Goal: Transaction & Acquisition: Register for event/course

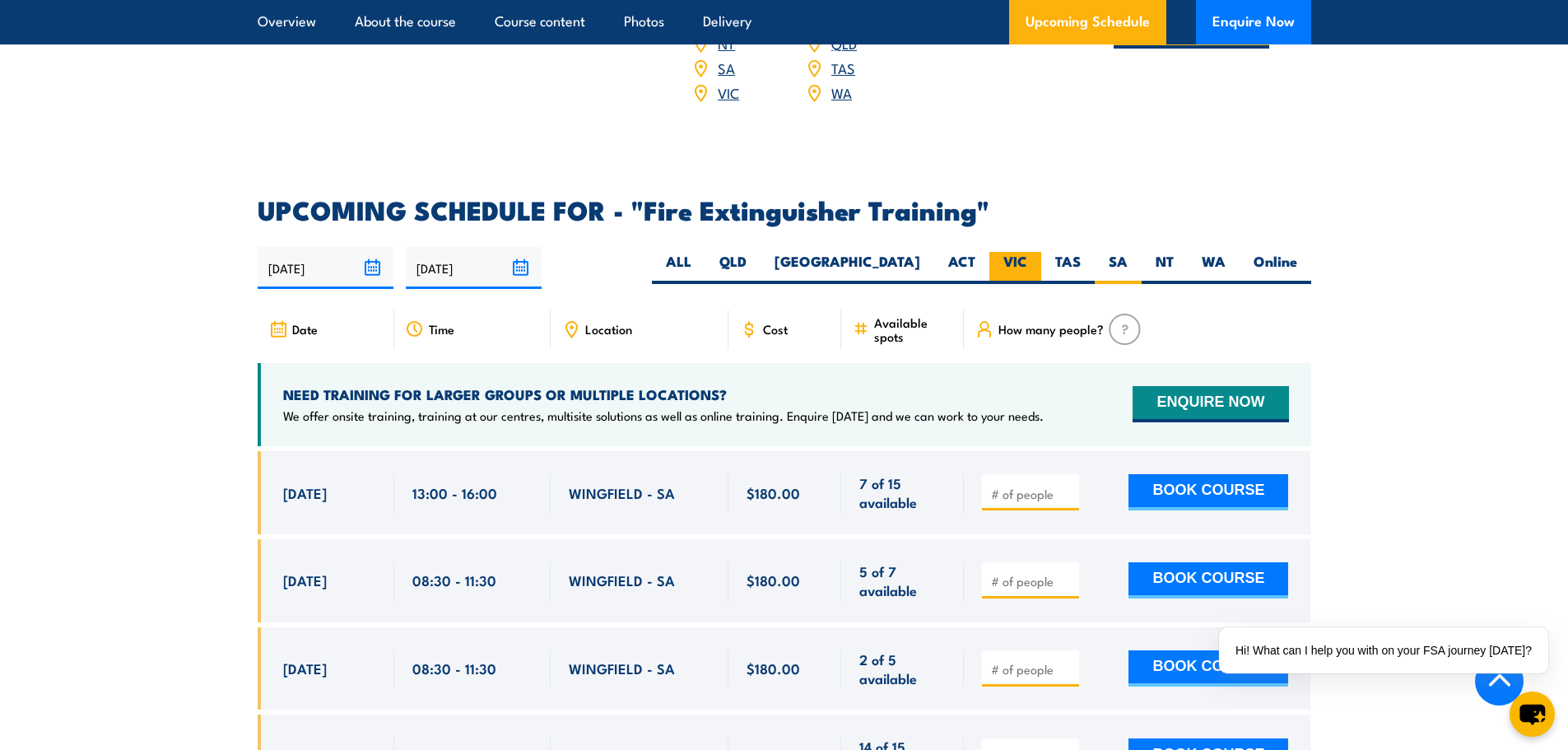
scroll to position [2570, 0]
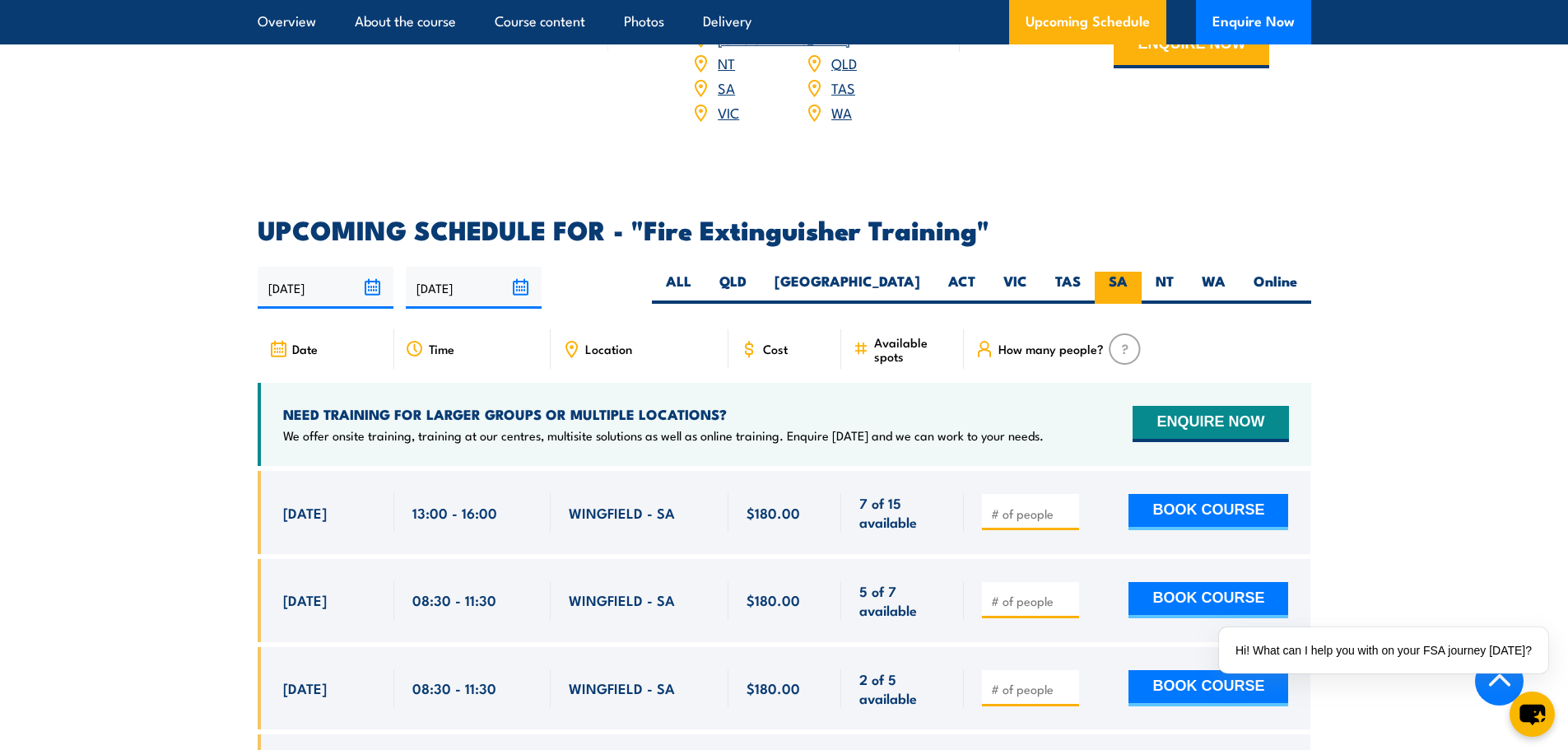
click at [1123, 272] on label "SA" at bounding box center [1118, 288] width 47 height 32
click at [1127, 272] on input "SA" at bounding box center [1132, 276] width 10 height 10
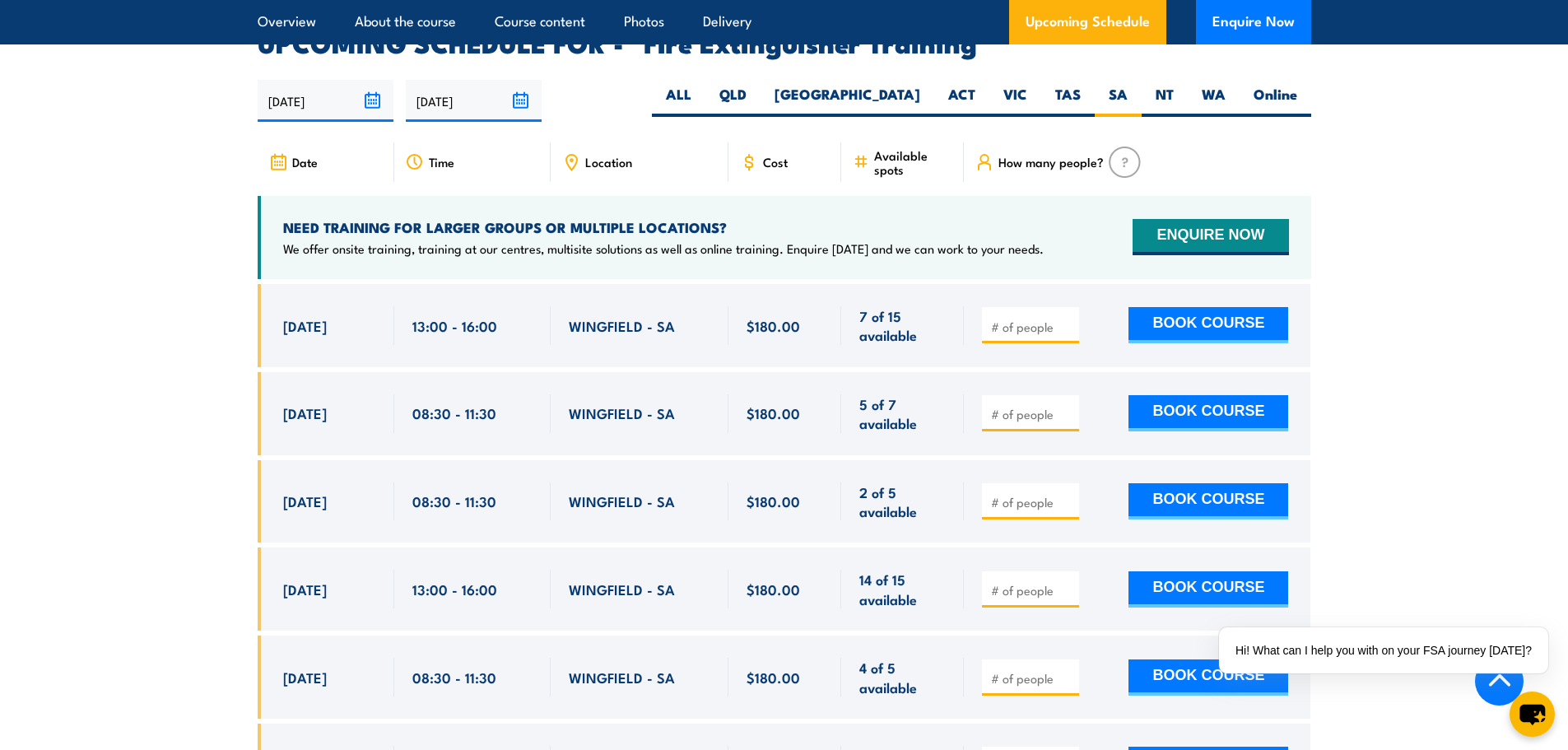
scroll to position [2735, 0]
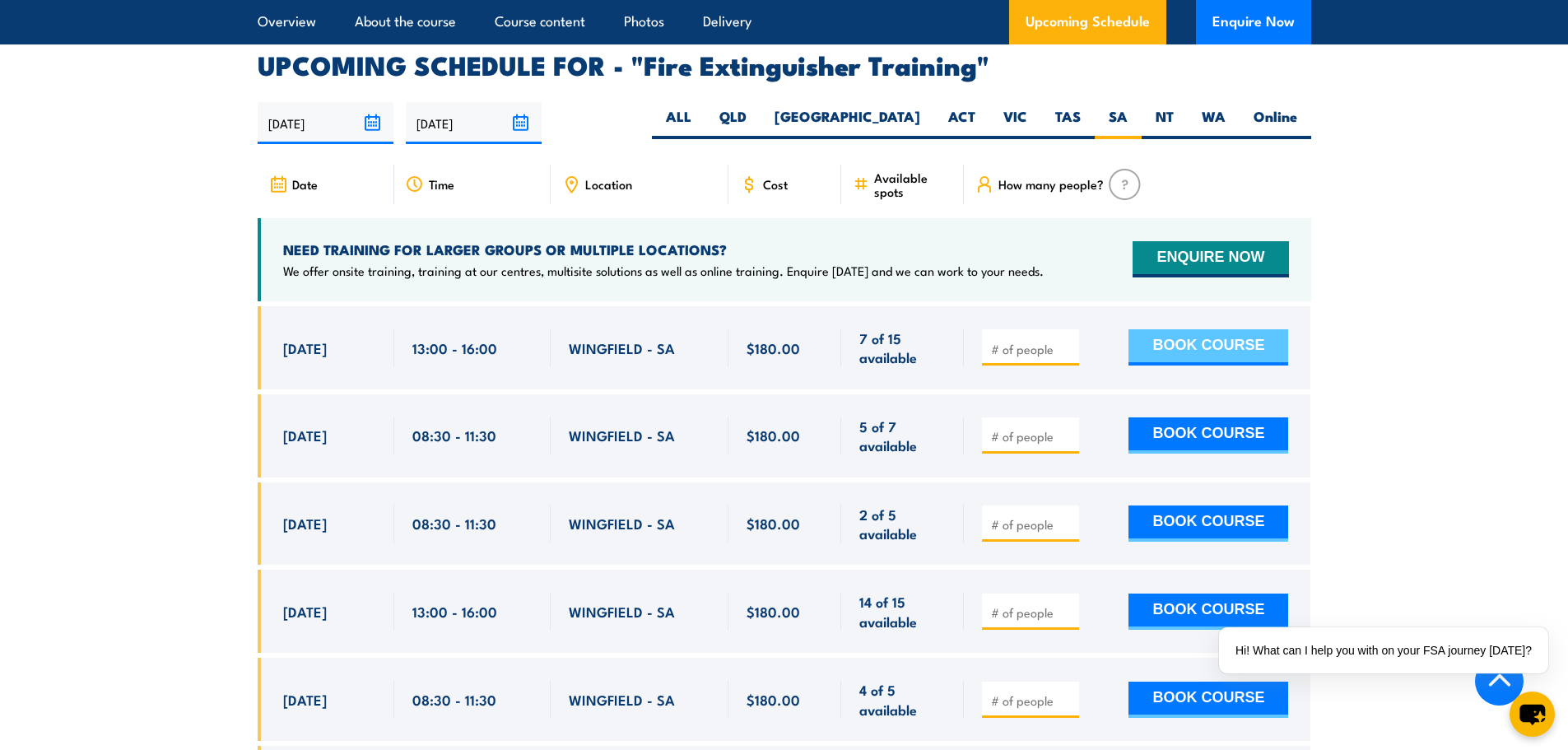
click at [1163, 329] on button "BOOK COURSE" at bounding box center [1208, 347] width 160 height 37
type input "1"
click at [1185, 329] on button "BOOK COURSE" at bounding box center [1208, 347] width 160 height 37
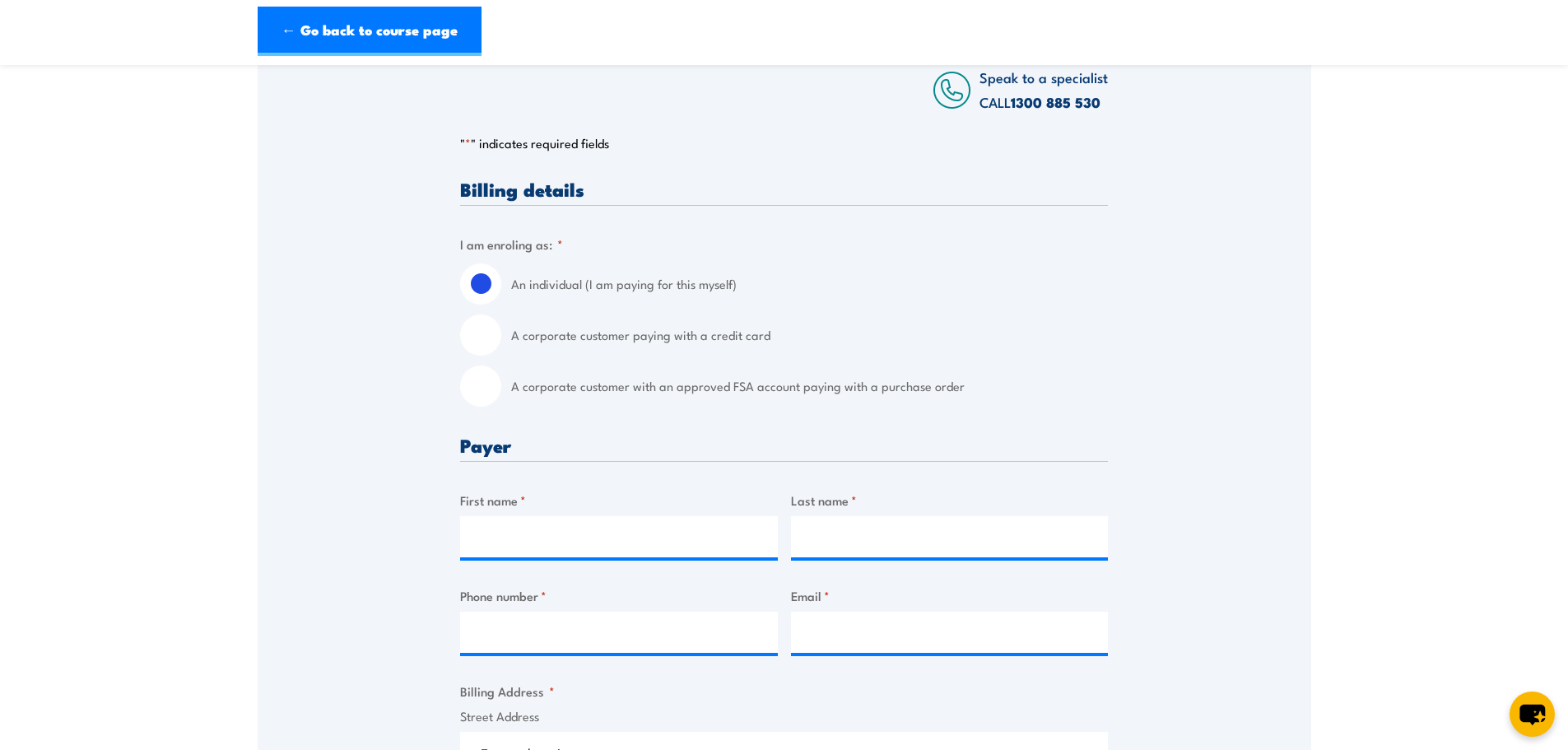
scroll to position [329, 0]
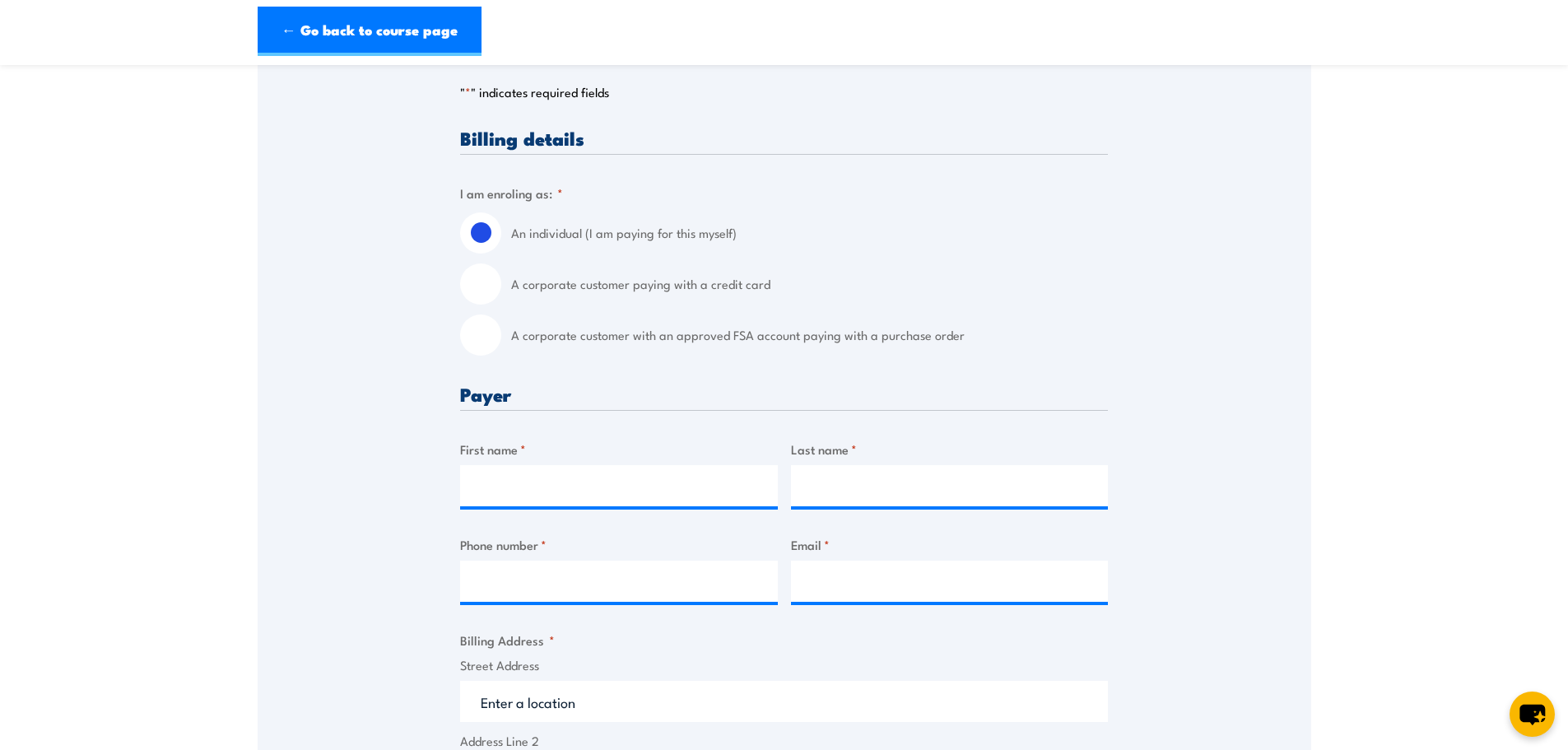
click at [488, 338] on input "A corporate customer with an approved FSA account paying with a purchase order" at bounding box center [481, 336] width 41 height 41
radio input "true"
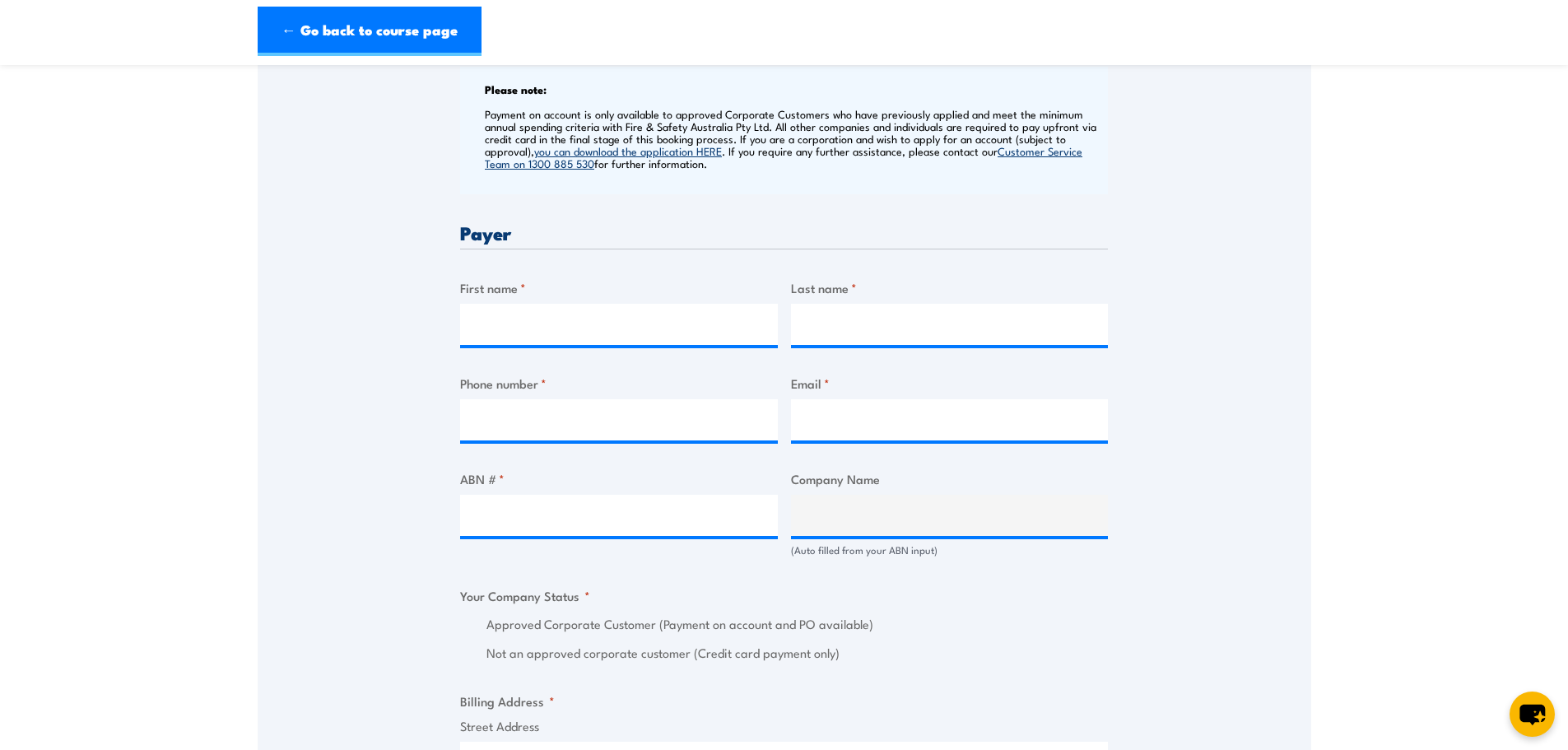
scroll to position [659, 0]
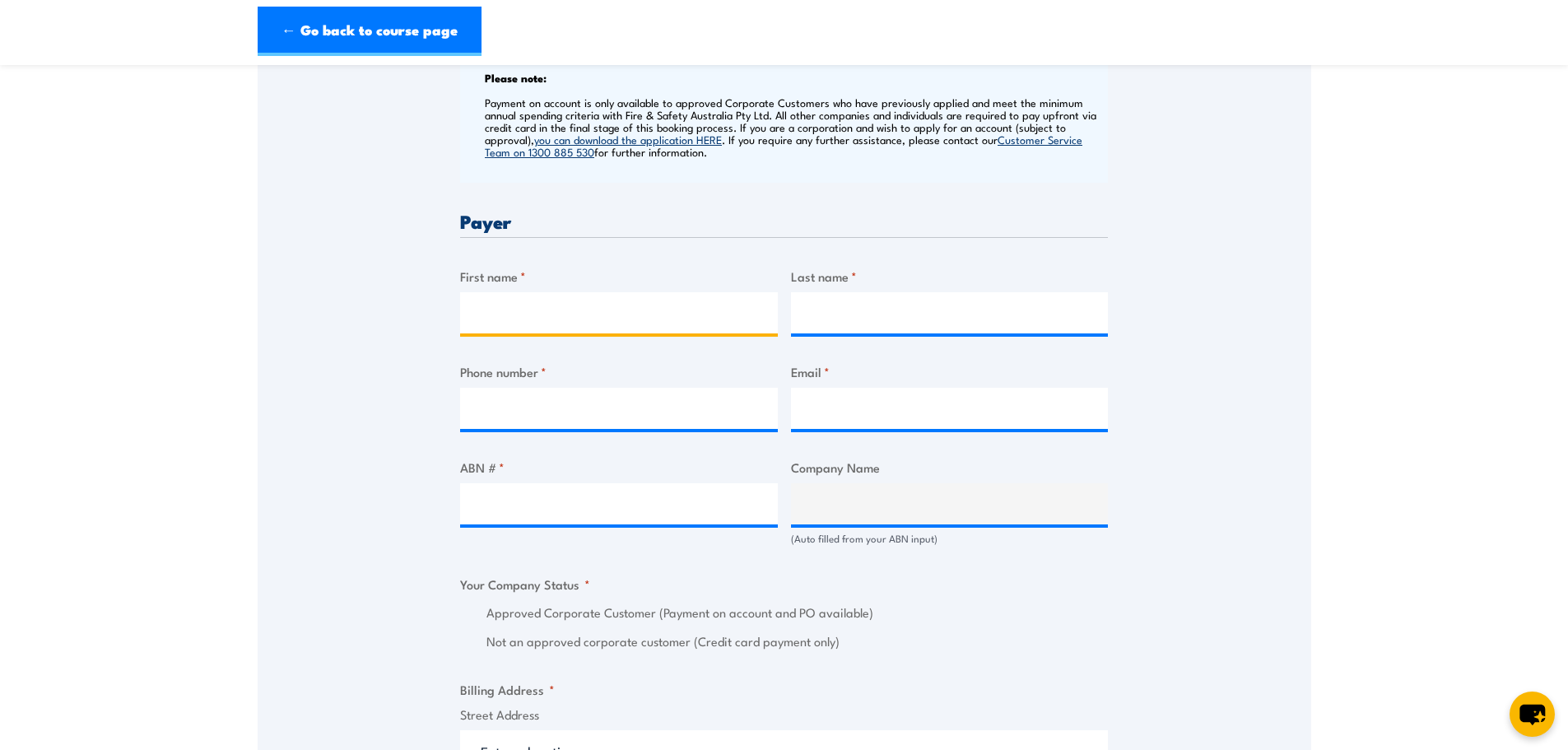
click at [592, 320] on input "First name *" at bounding box center [619, 313] width 318 height 41
type input "Kylie"
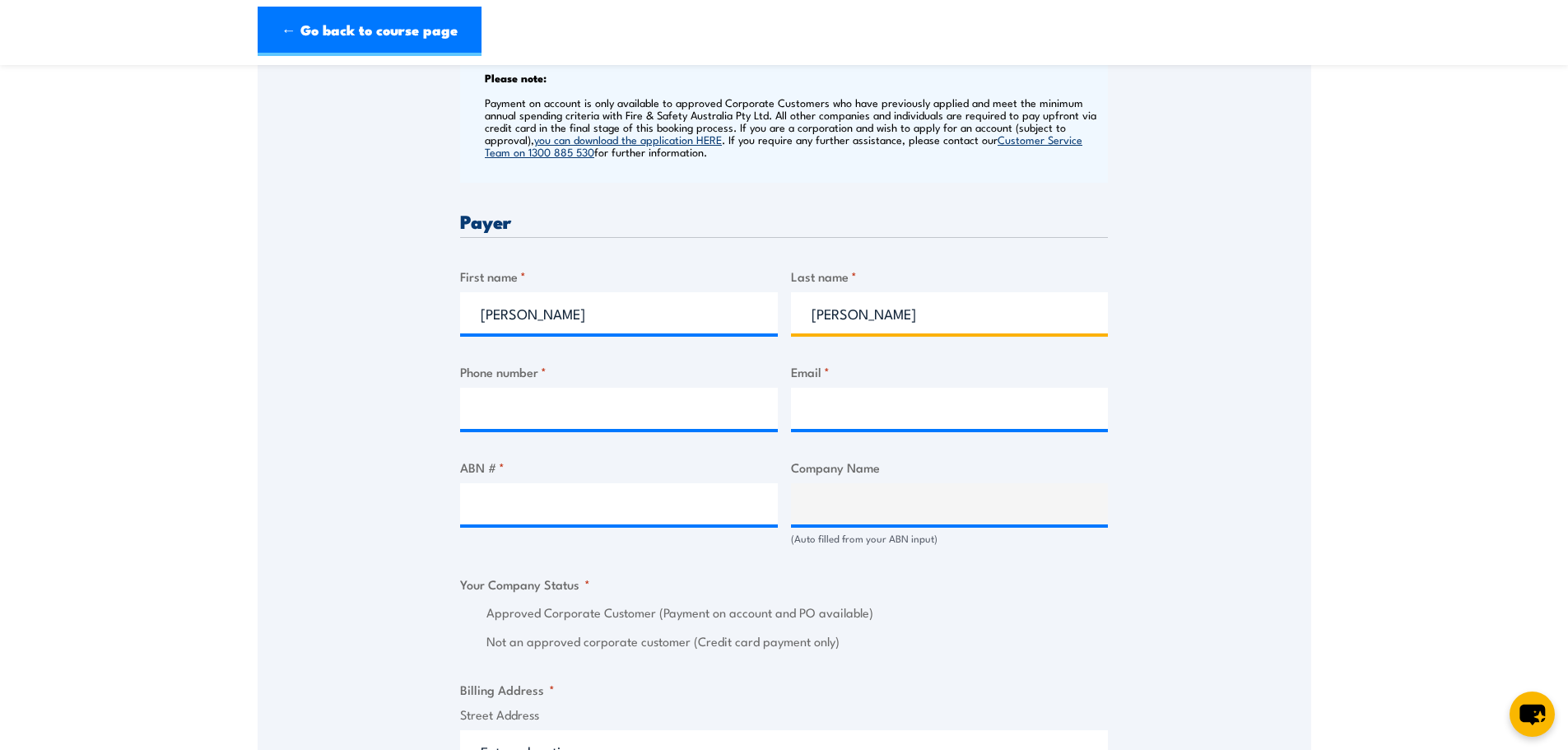
type input "Dean"
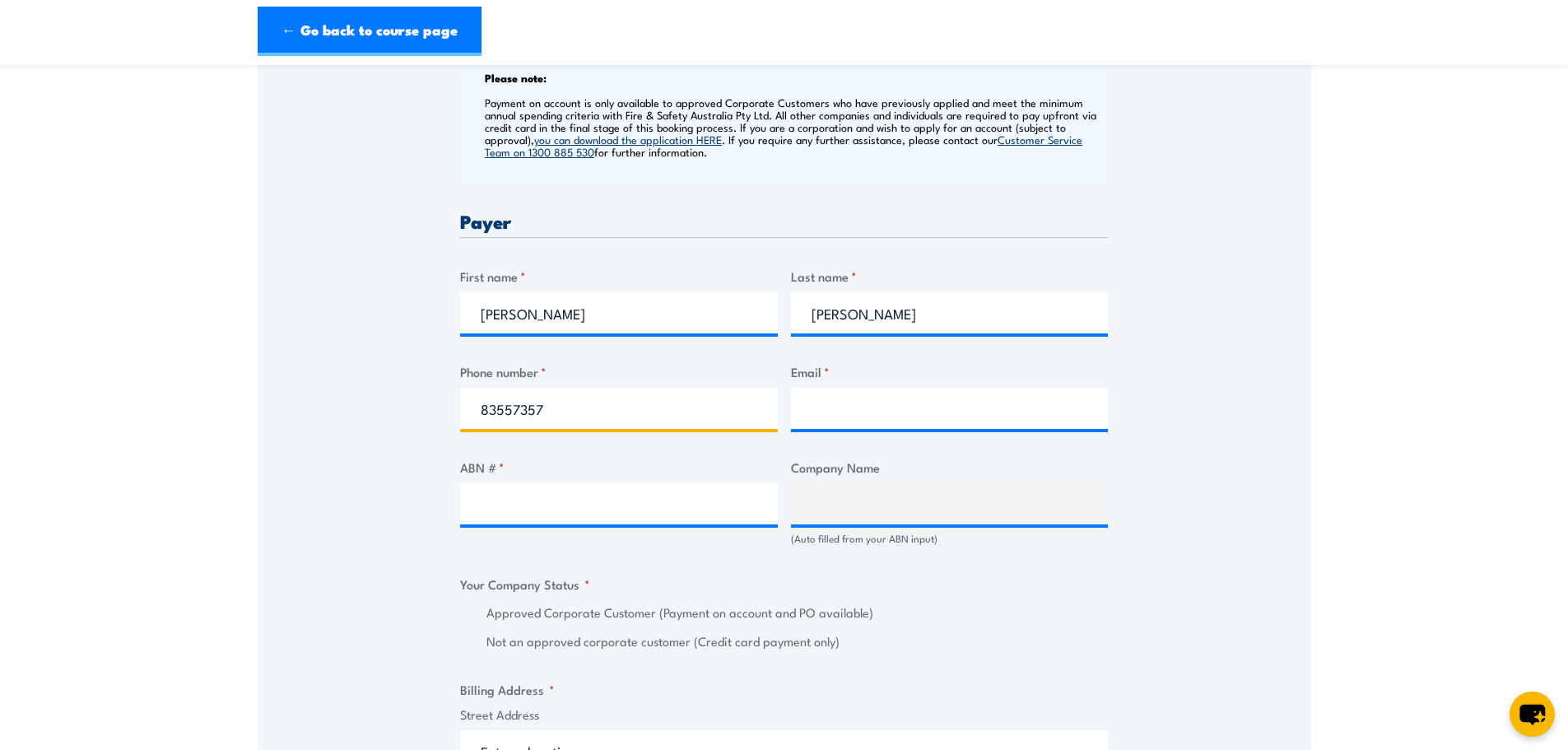
type input "83557357"
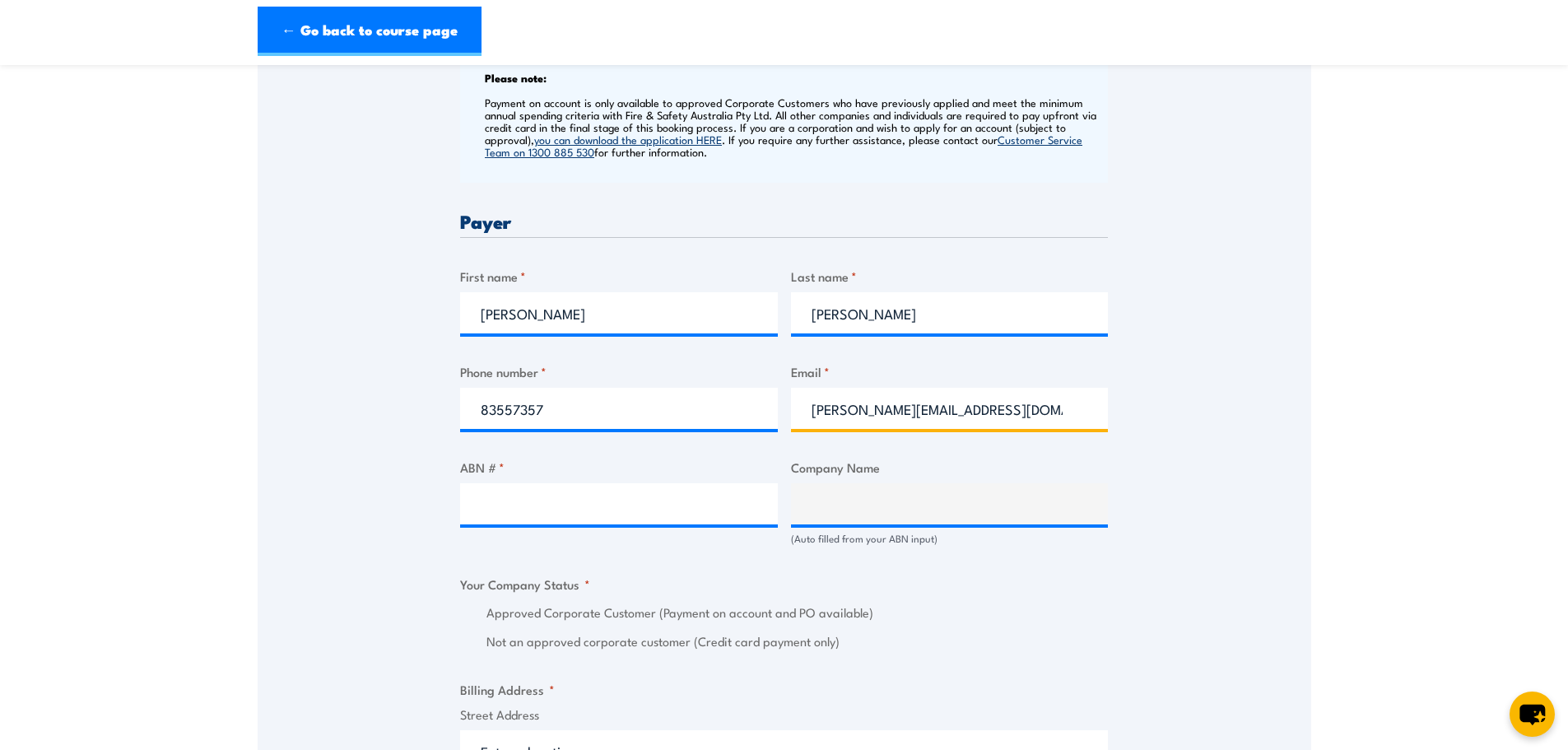
type input "kylie.dean@westbeachparks.com.au"
click input "Previous" at bounding box center [0, 0] width 0 height 0
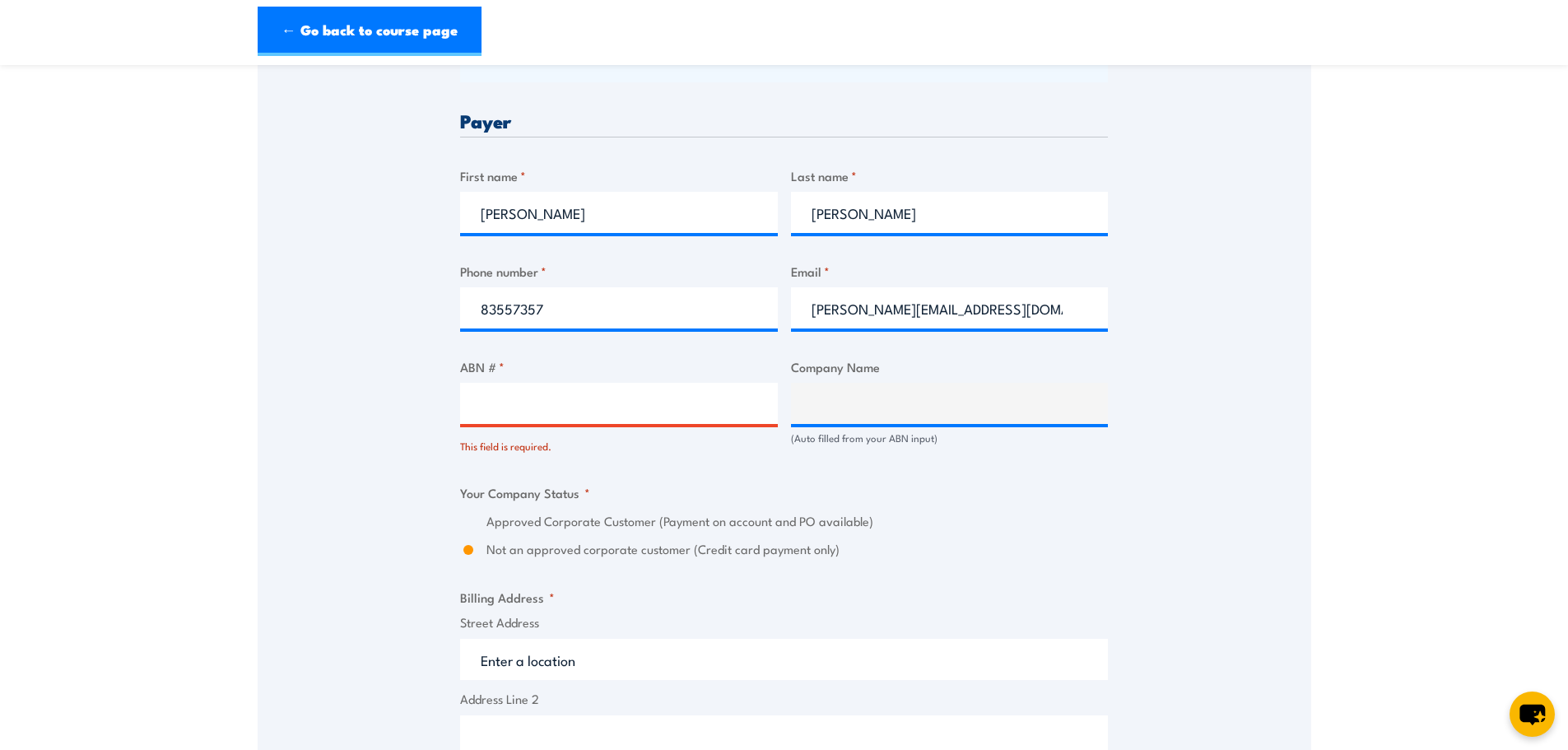
scroll to position [881, 0]
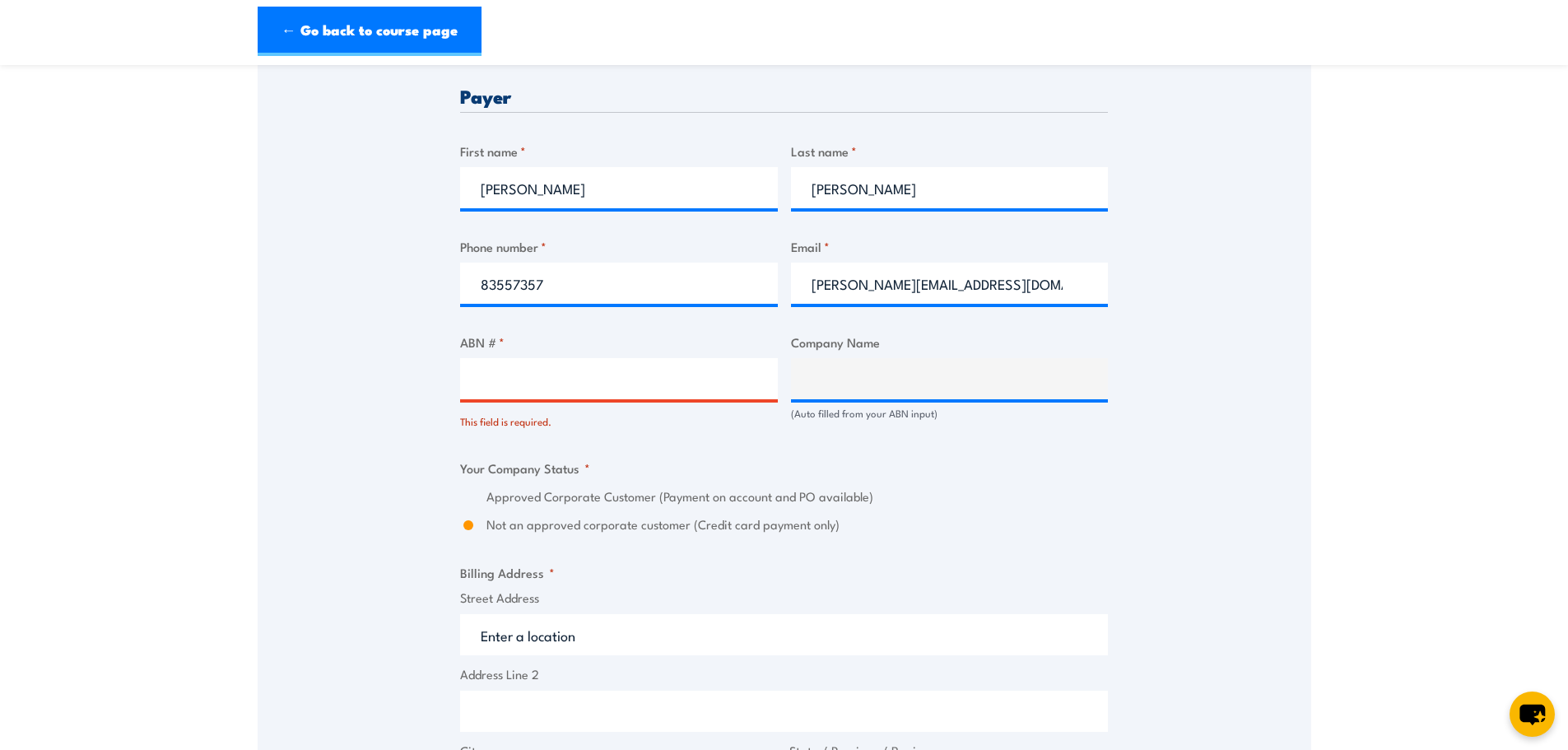
click at [534, 382] on input "ABN # *" at bounding box center [619, 379] width 318 height 41
type input "79860293280"
type input "WEST BEACH TRUST"
radio input "true"
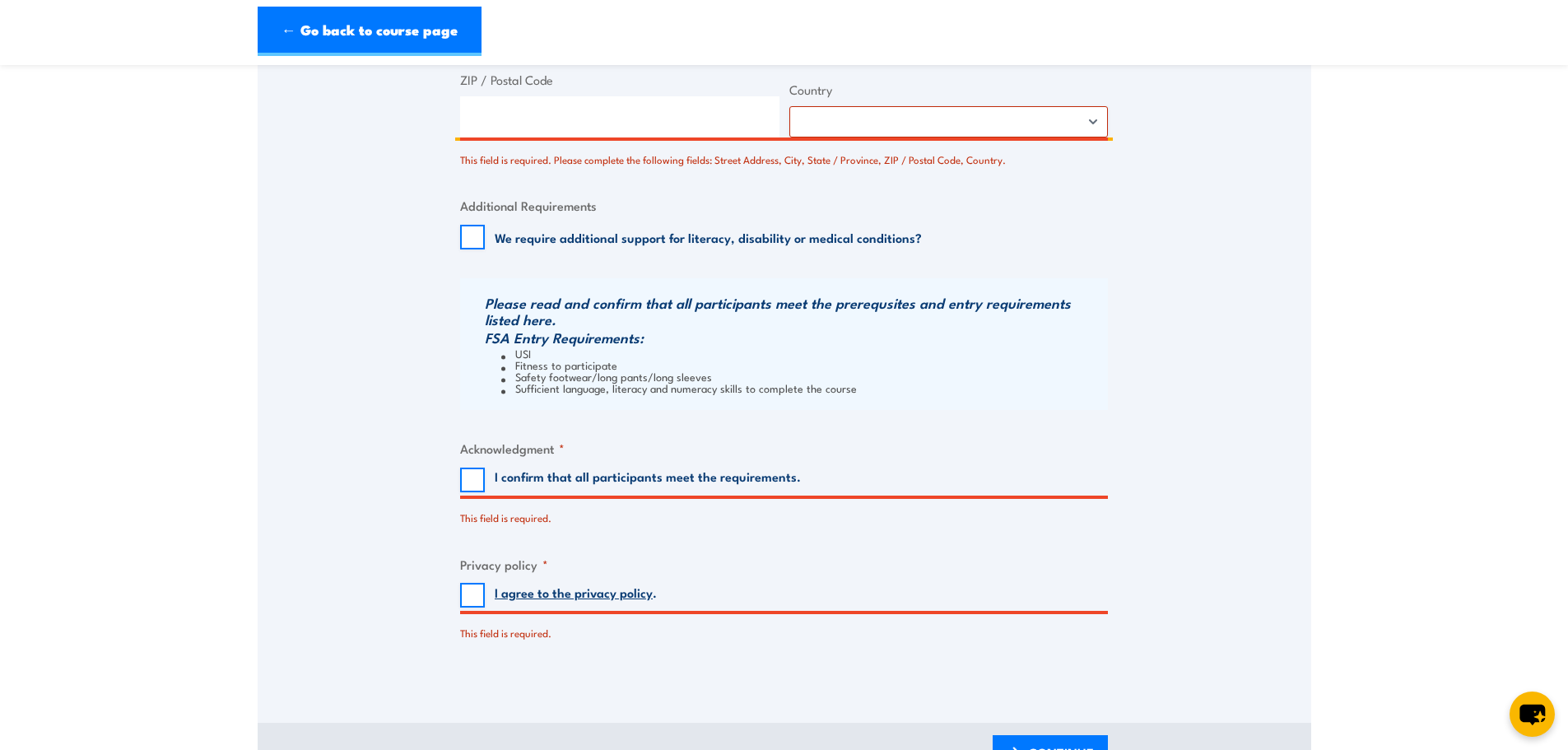
scroll to position [1622, 0]
click at [474, 489] on input "I confirm that all participants meet the requirements." at bounding box center [473, 478] width 24 height 24
checkbox input "true"
click at [474, 591] on input "I agree to the privacy policy ." at bounding box center [473, 593] width 24 height 24
checkbox input "true"
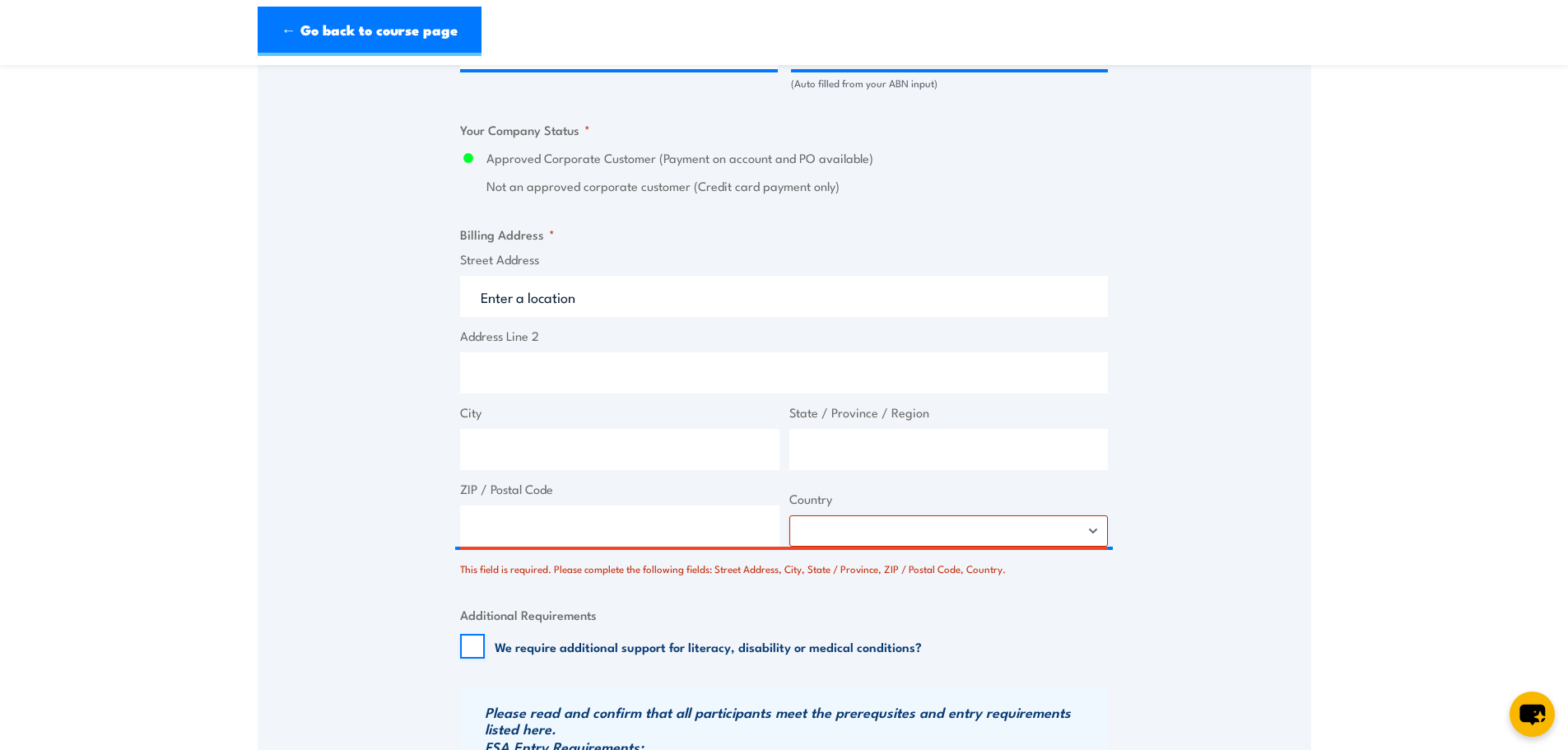
scroll to position [1211, 0]
click at [572, 295] on input "Street Address" at bounding box center [784, 297] width 647 height 41
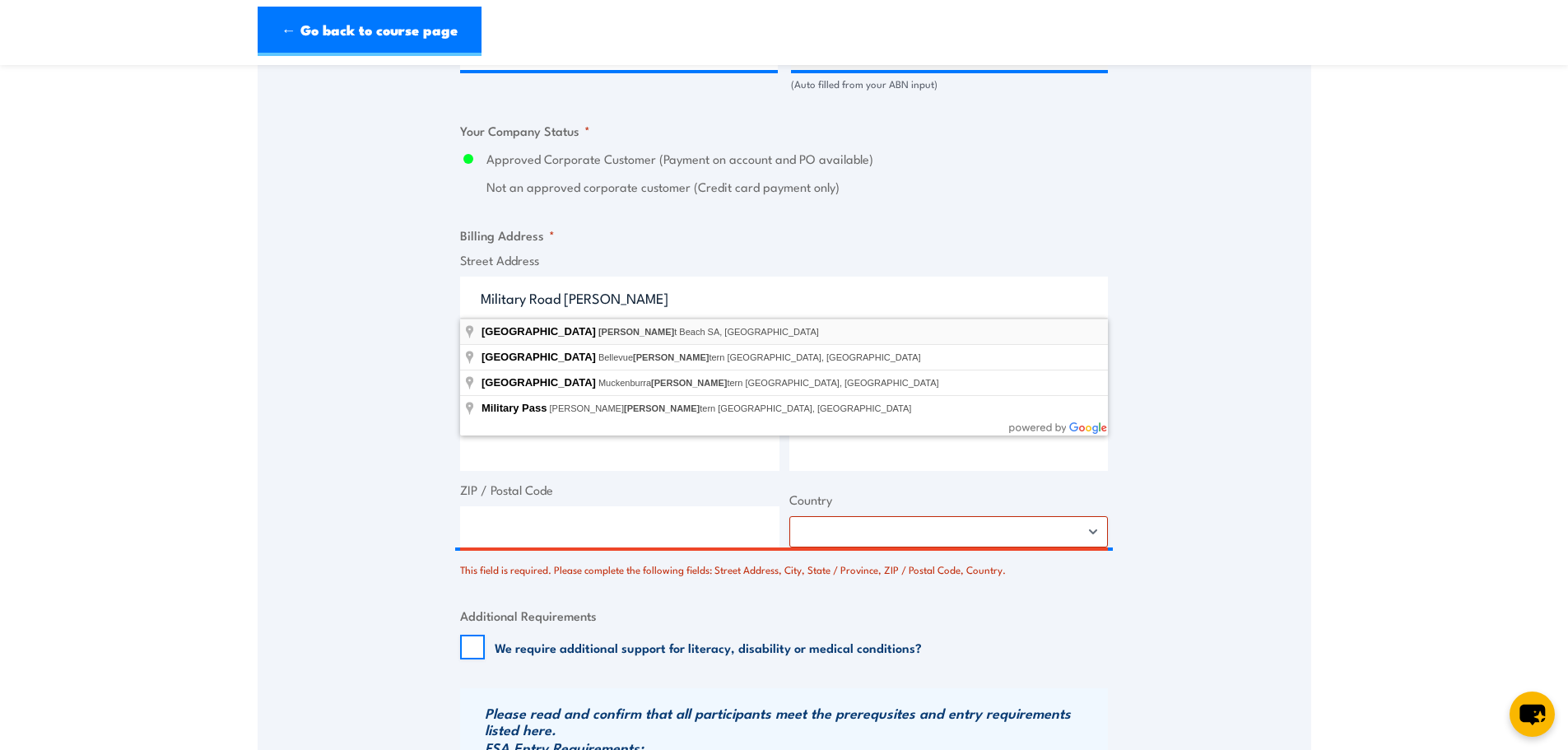
type input "Military Road, West Beach SA, Australia"
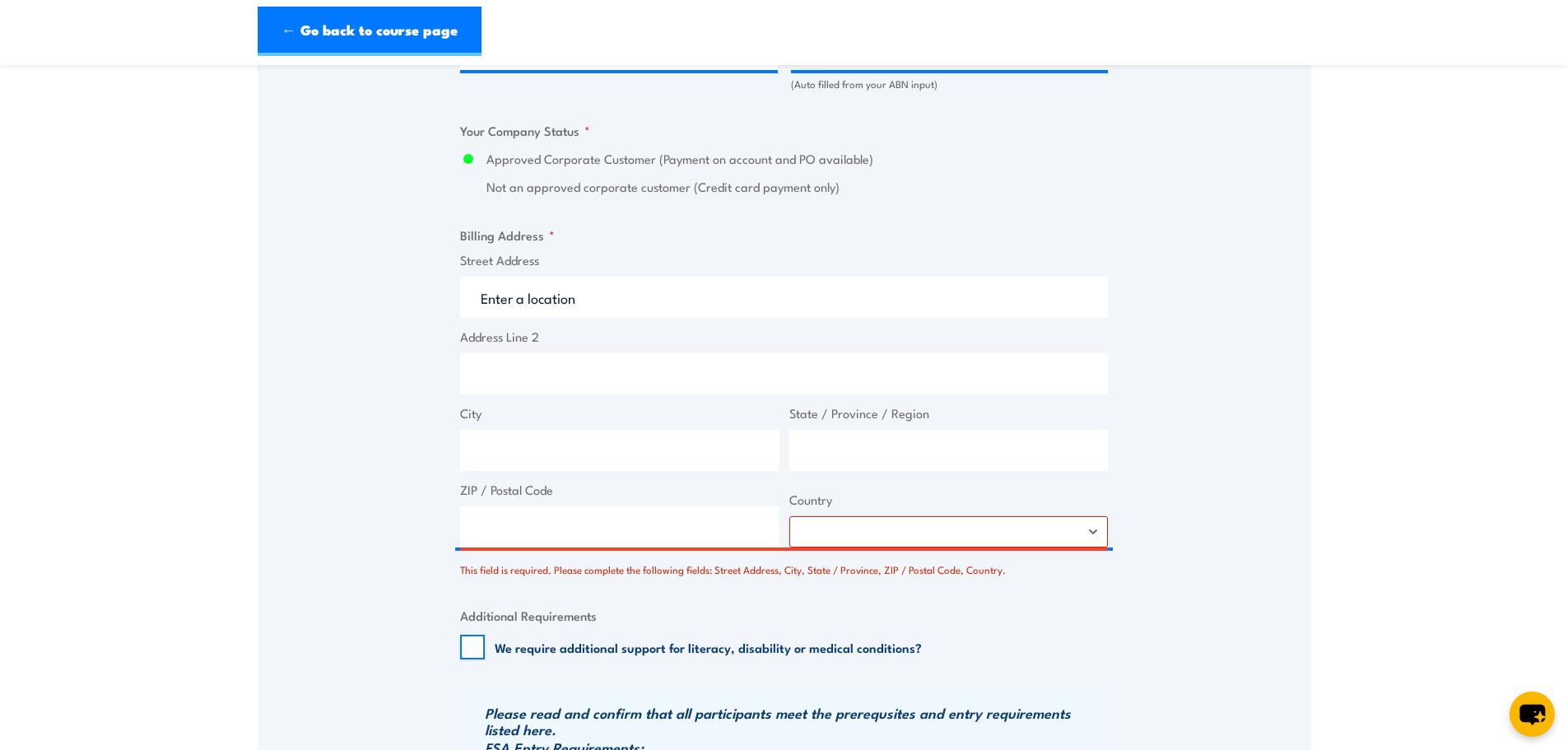
type input "Military Rd"
type input "West Beach"
type input "South Australia"
type input "5024"
select select "Australia"
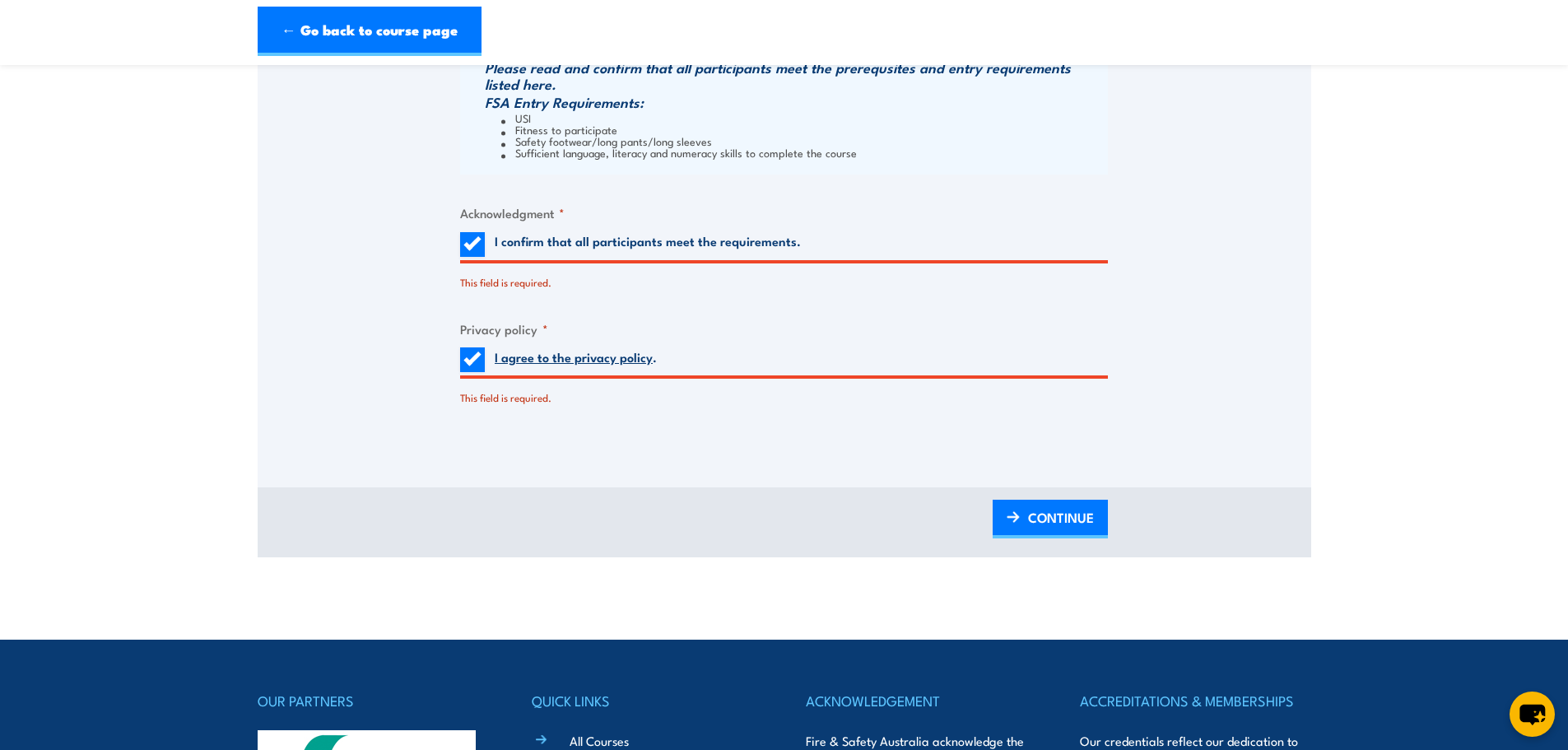
scroll to position [1868, 0]
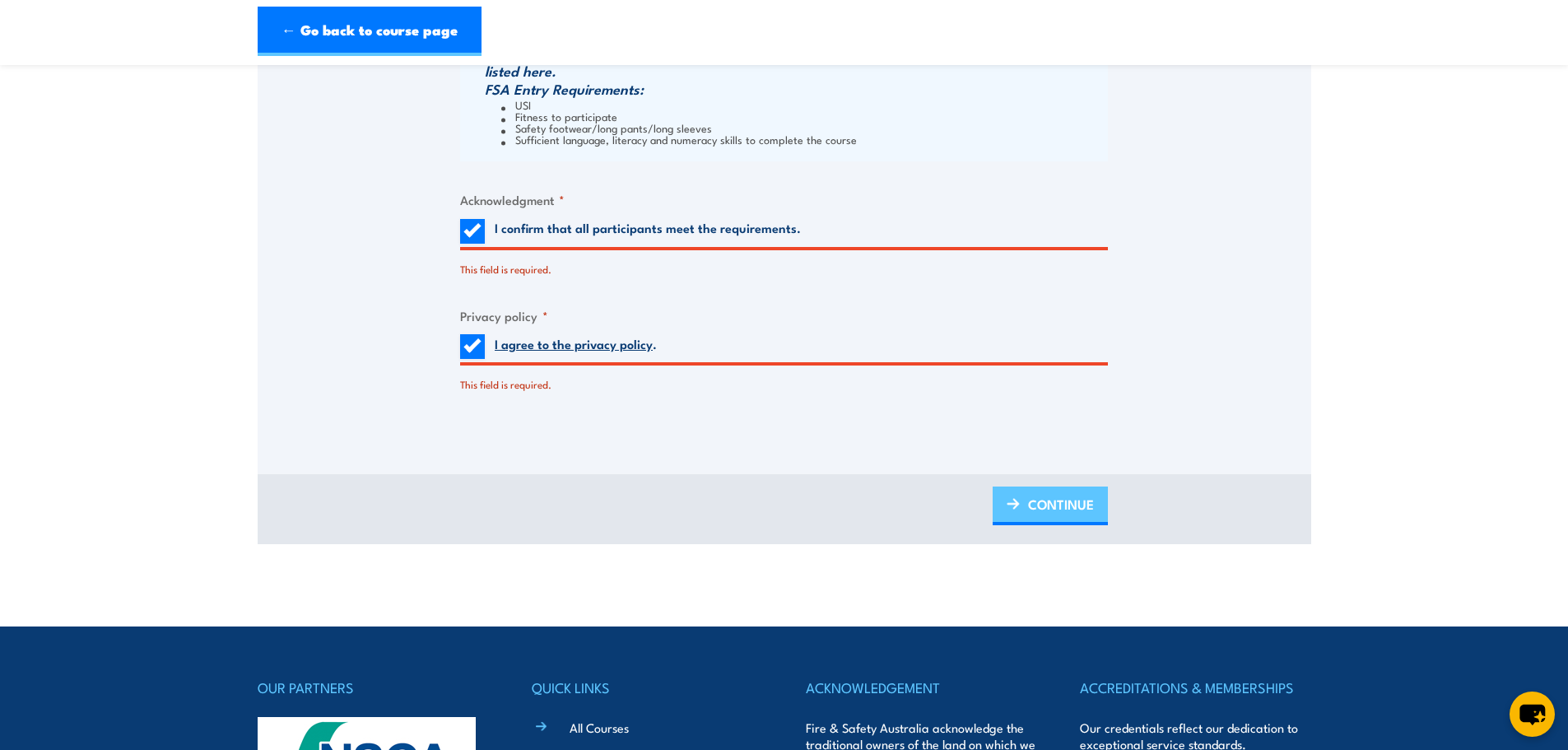
click at [1048, 506] on span "CONTINUE" at bounding box center [1061, 504] width 66 height 43
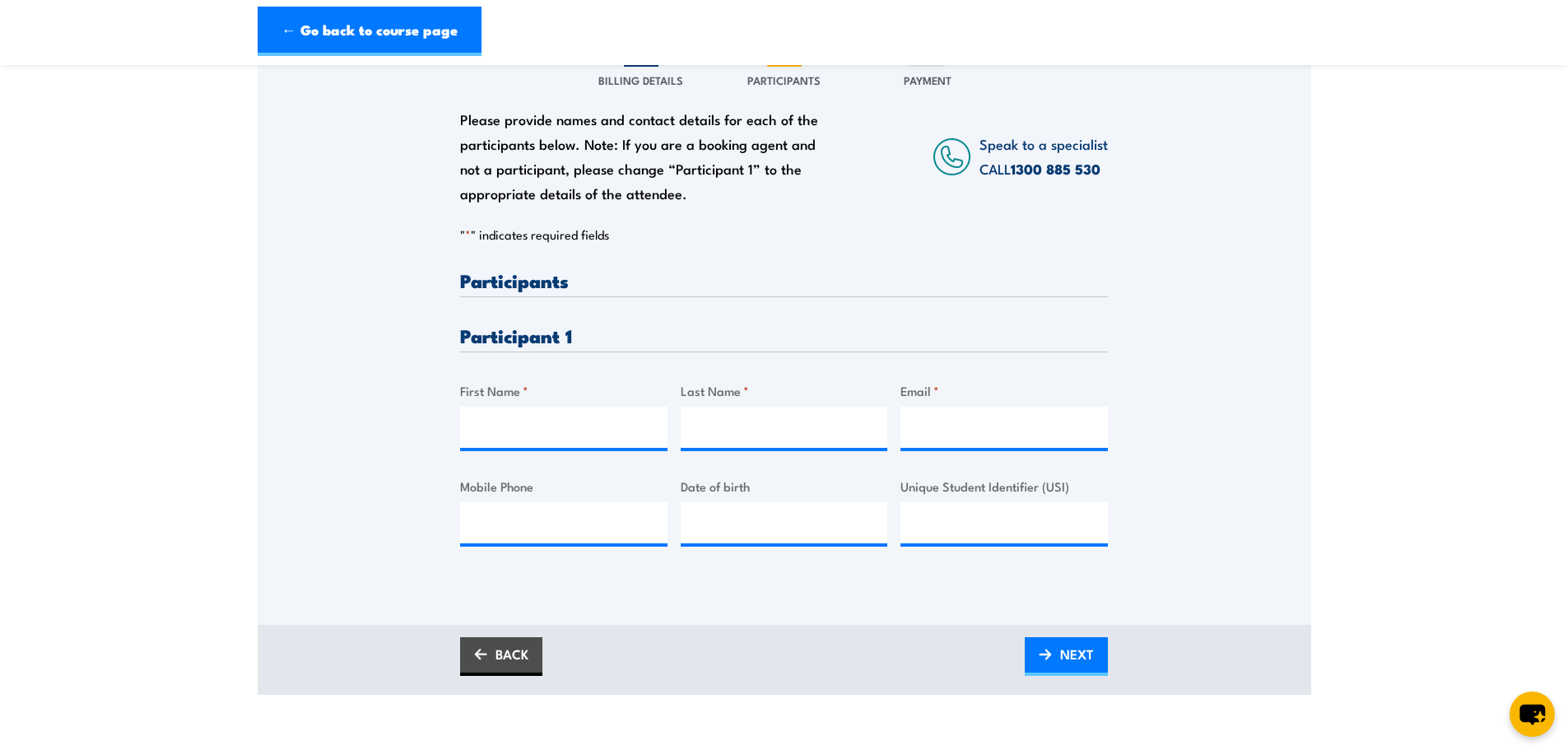
scroll to position [329, 0]
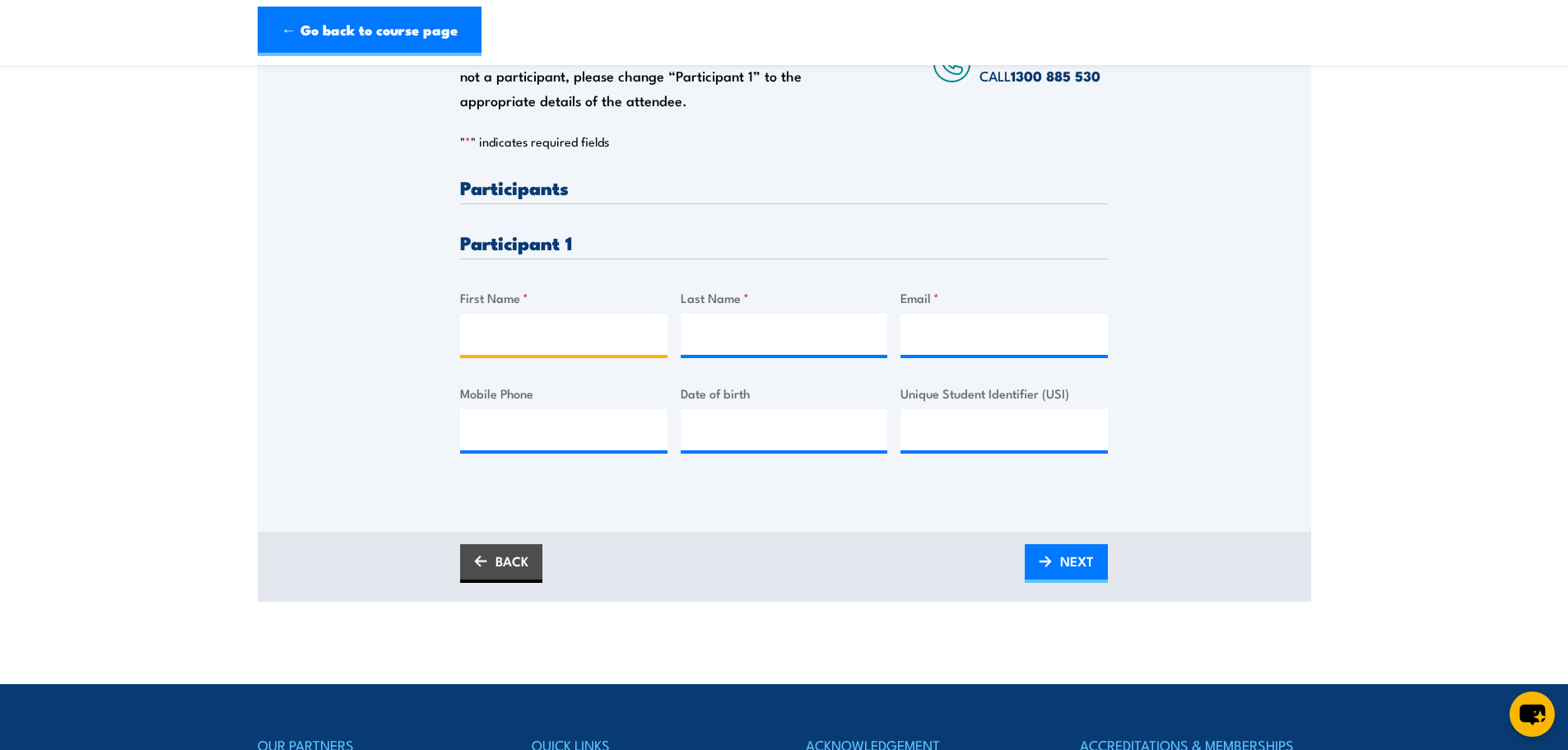
click at [563, 339] on input "First Name *" at bounding box center [564, 335] width 208 height 41
type input "Jason"
type input "Churchill"
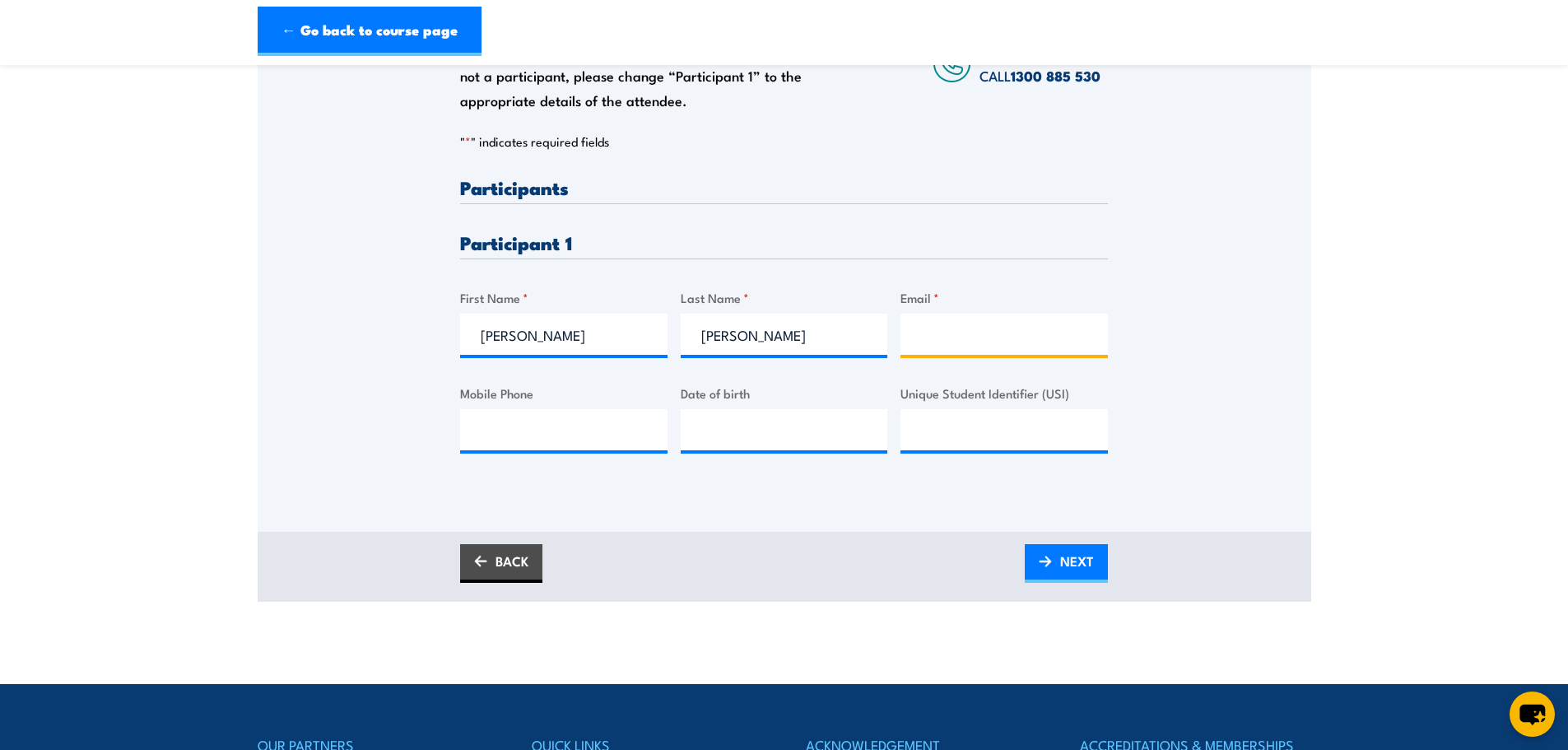
click at [945, 332] on input "Email *" at bounding box center [1003, 335] width 208 height 41
paste input "jason.churchill@westbeachparks.com.au"
type input "jason.churchill@westbeachparks.com.au"
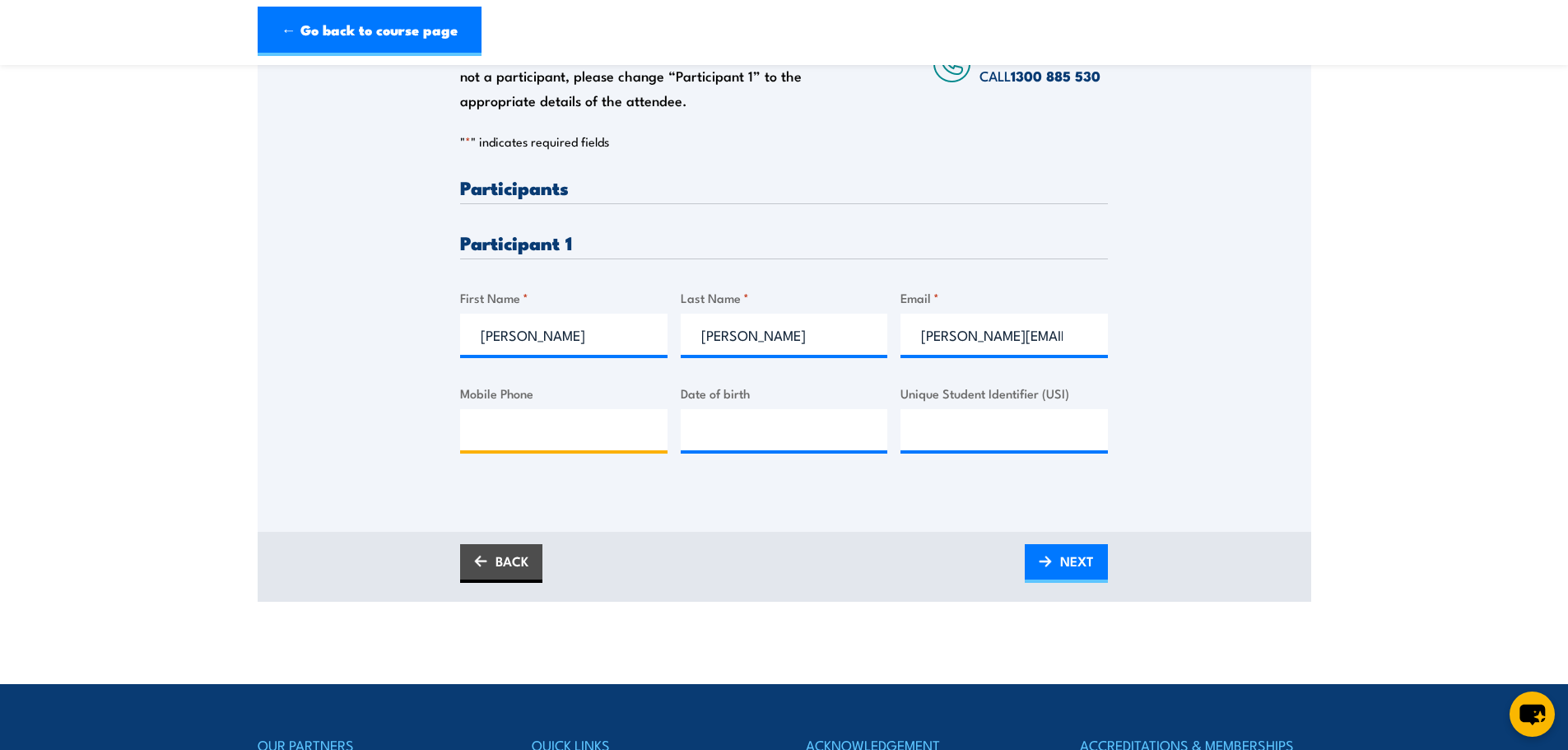
click at [567, 426] on input "Mobile Phone" at bounding box center [564, 430] width 208 height 41
paste input "0481 092 897"
type input "0481 092 897"
type input "__/__/____"
click at [734, 430] on input "__/__/____" at bounding box center [784, 430] width 208 height 41
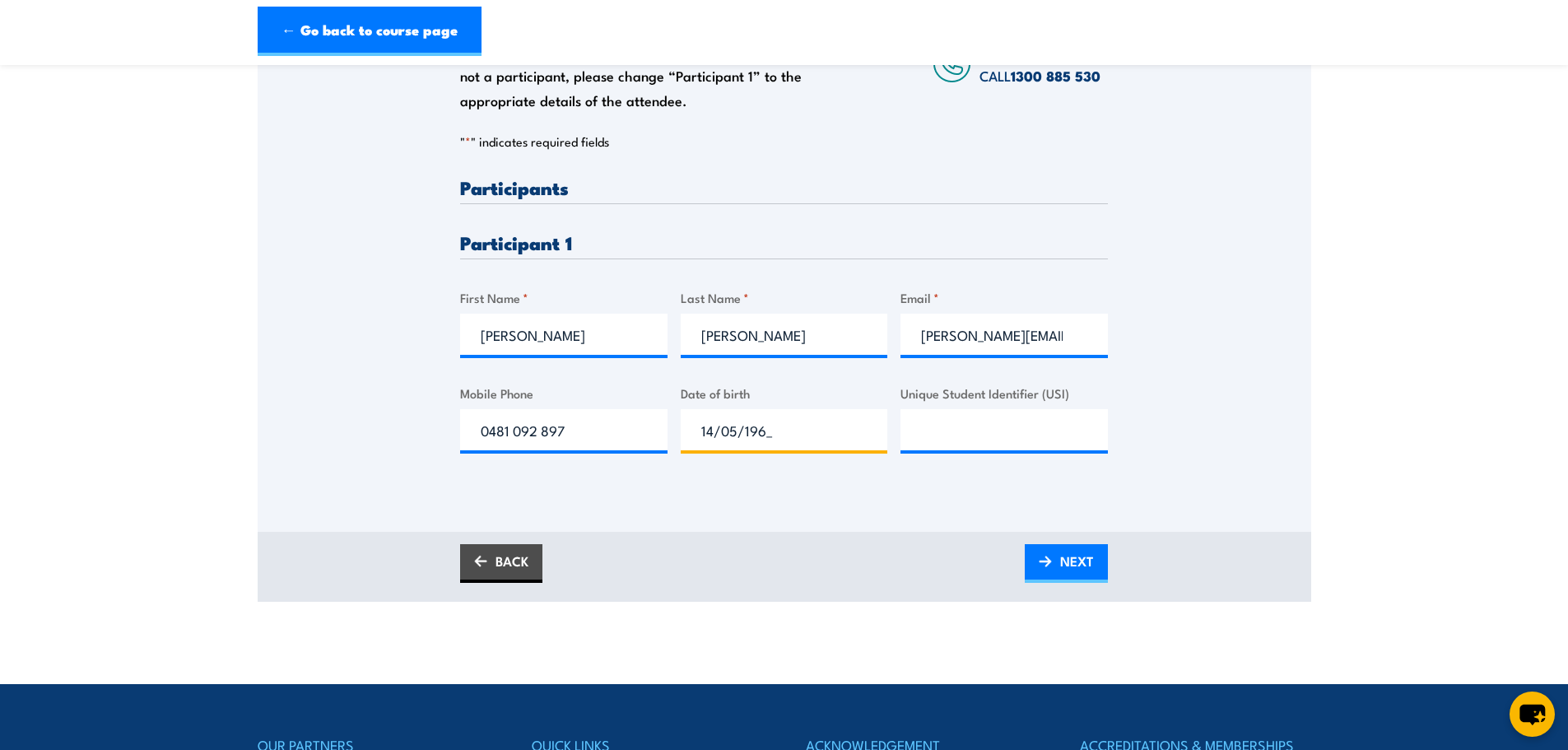
type input "14/05/1969"
click at [936, 428] on input "Unique Student Identifier (USI)" at bounding box center [1003, 430] width 208 height 41
paste input "2GGQAYXQF9"
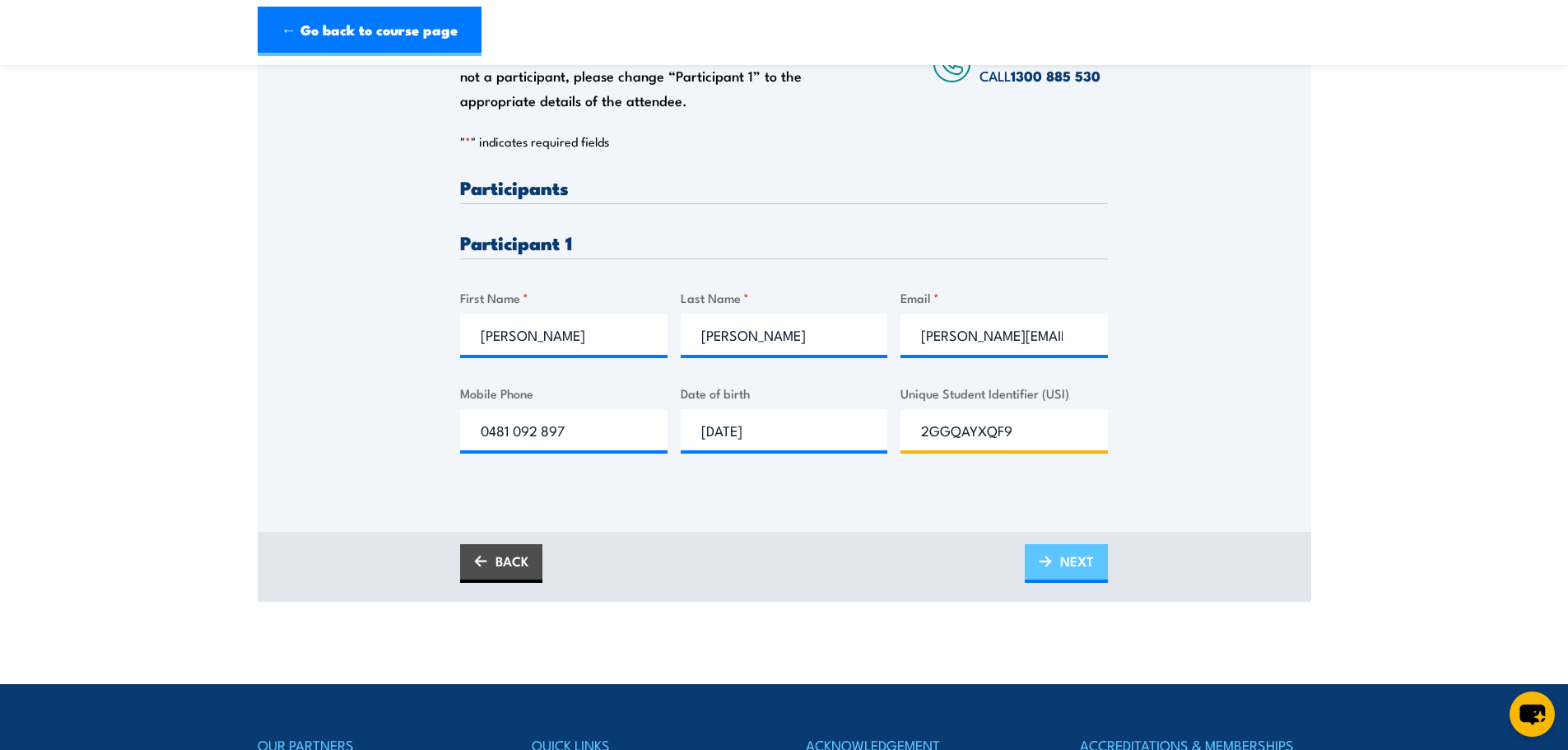
type input "2GGQAYXQF9"
click at [1067, 564] on span "NEXT" at bounding box center [1077, 561] width 34 height 43
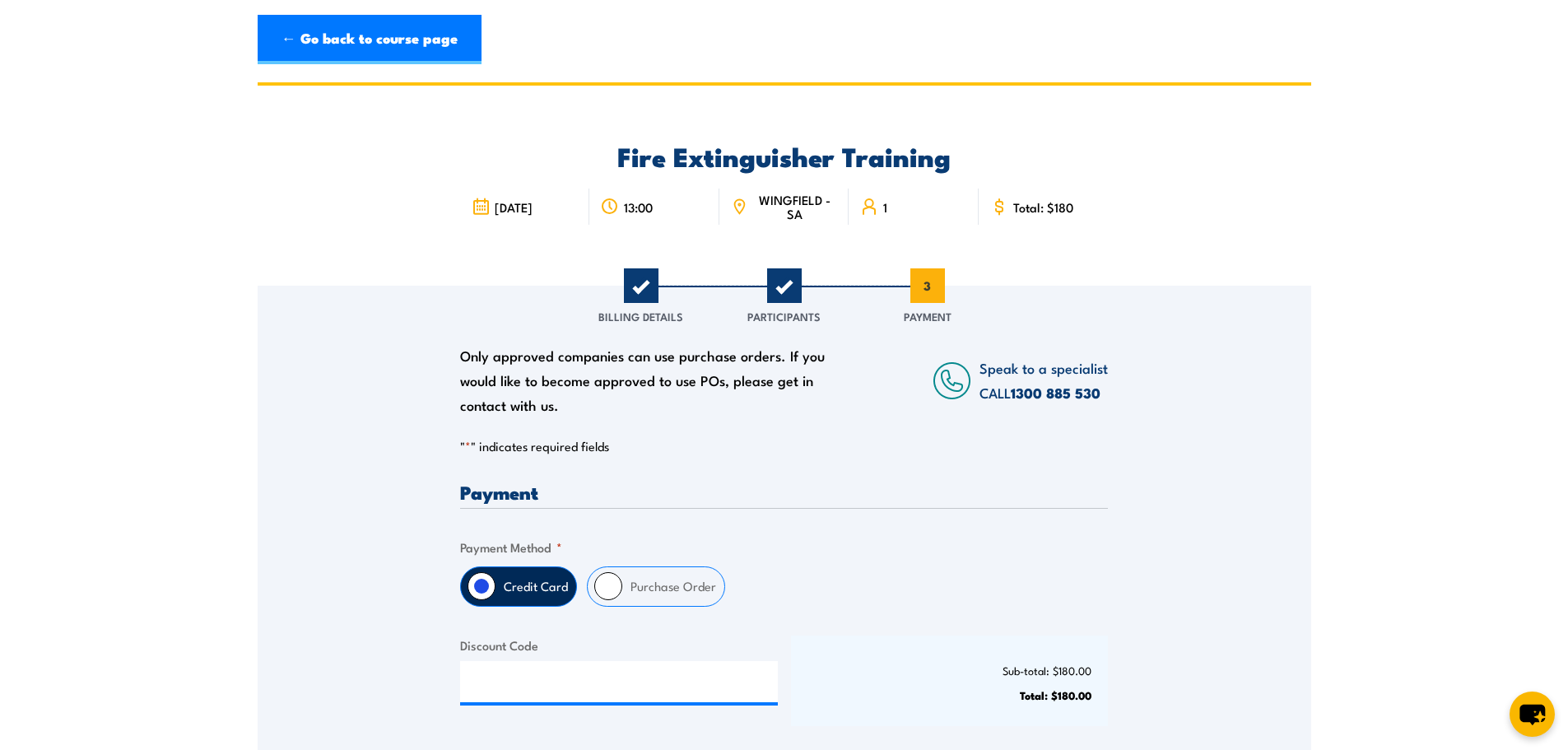
click at [610, 584] on input "Purchase Order" at bounding box center [608, 586] width 28 height 28
radio input "true"
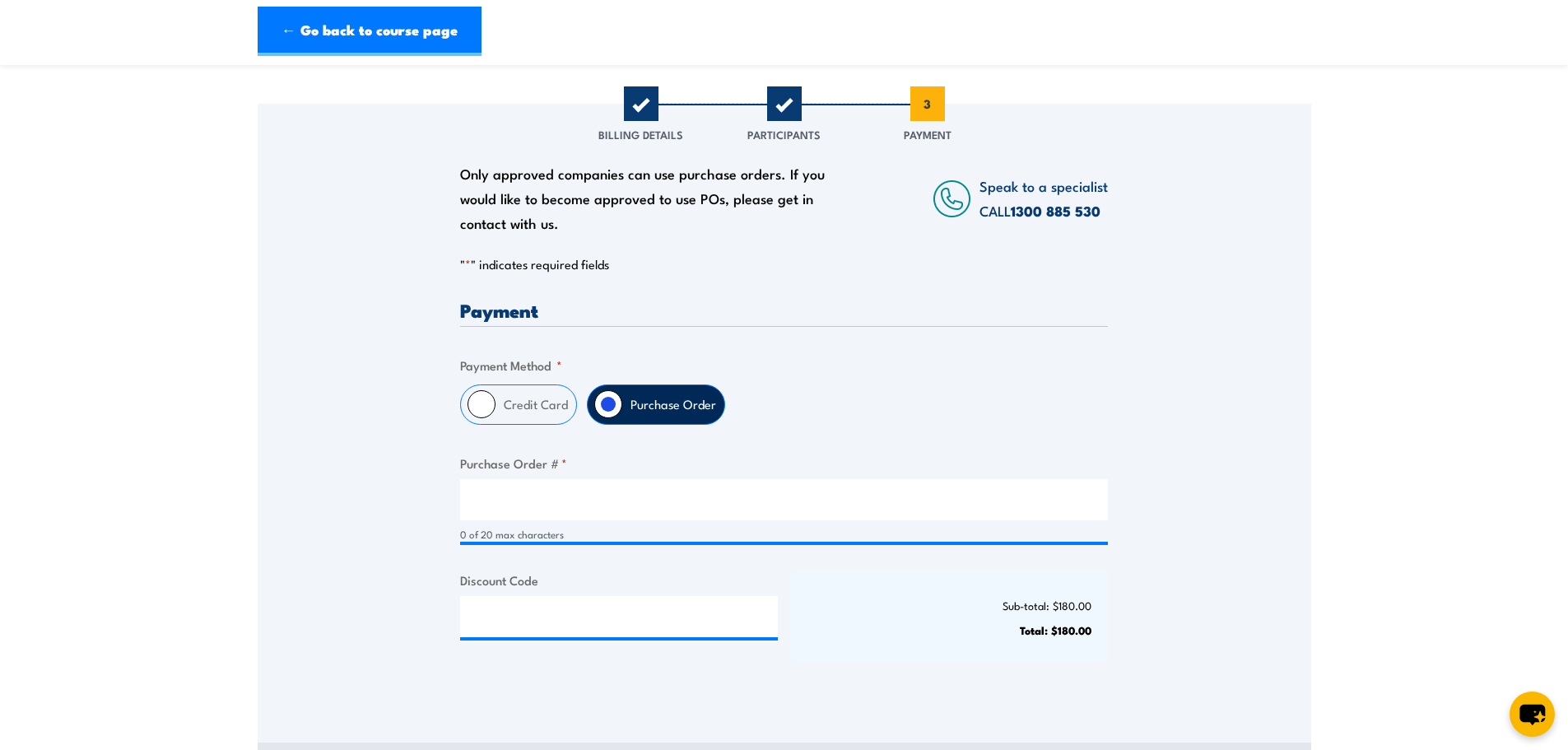
scroll to position [329, 0]
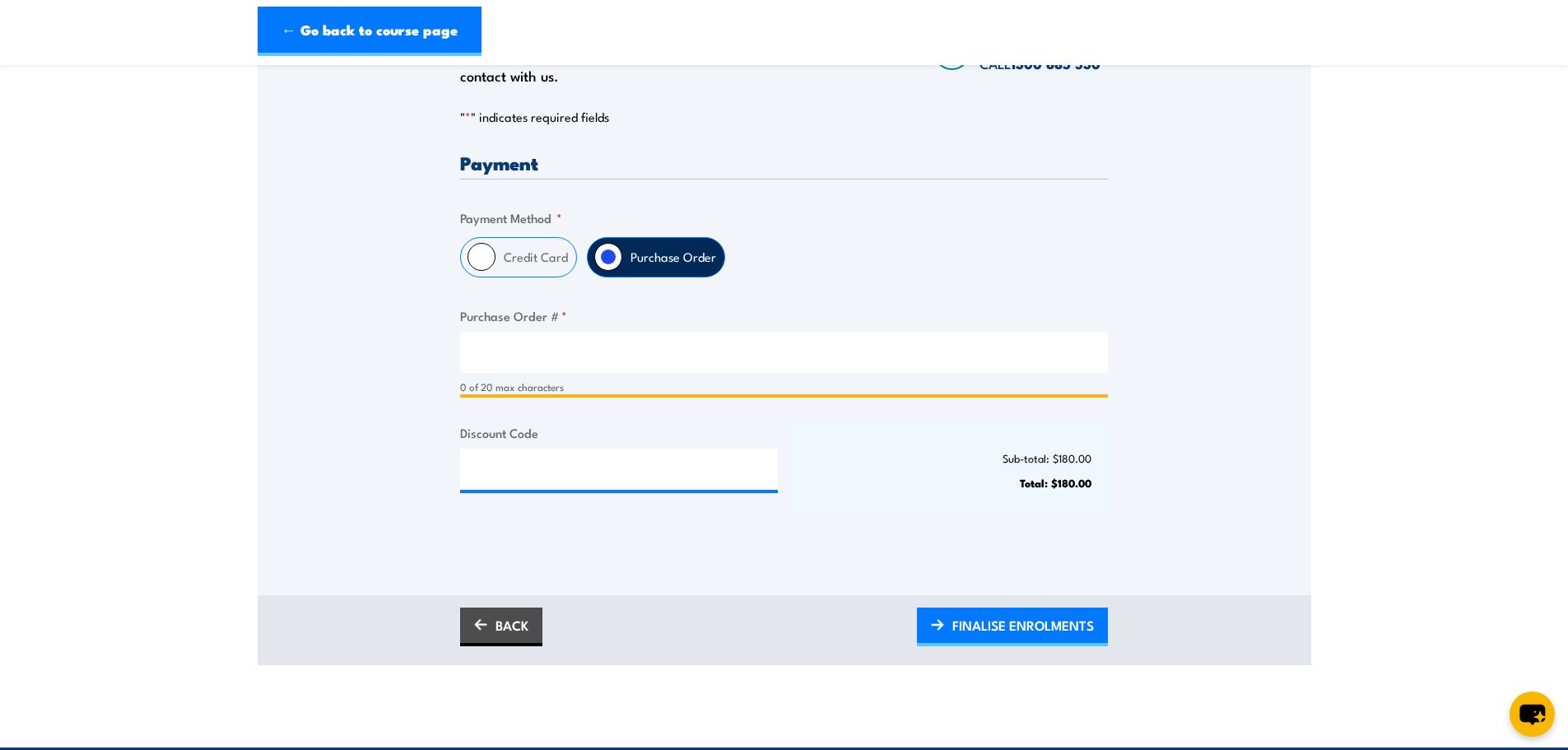
click at [606, 360] on input "Purchase Order # *" at bounding box center [784, 352] width 647 height 41
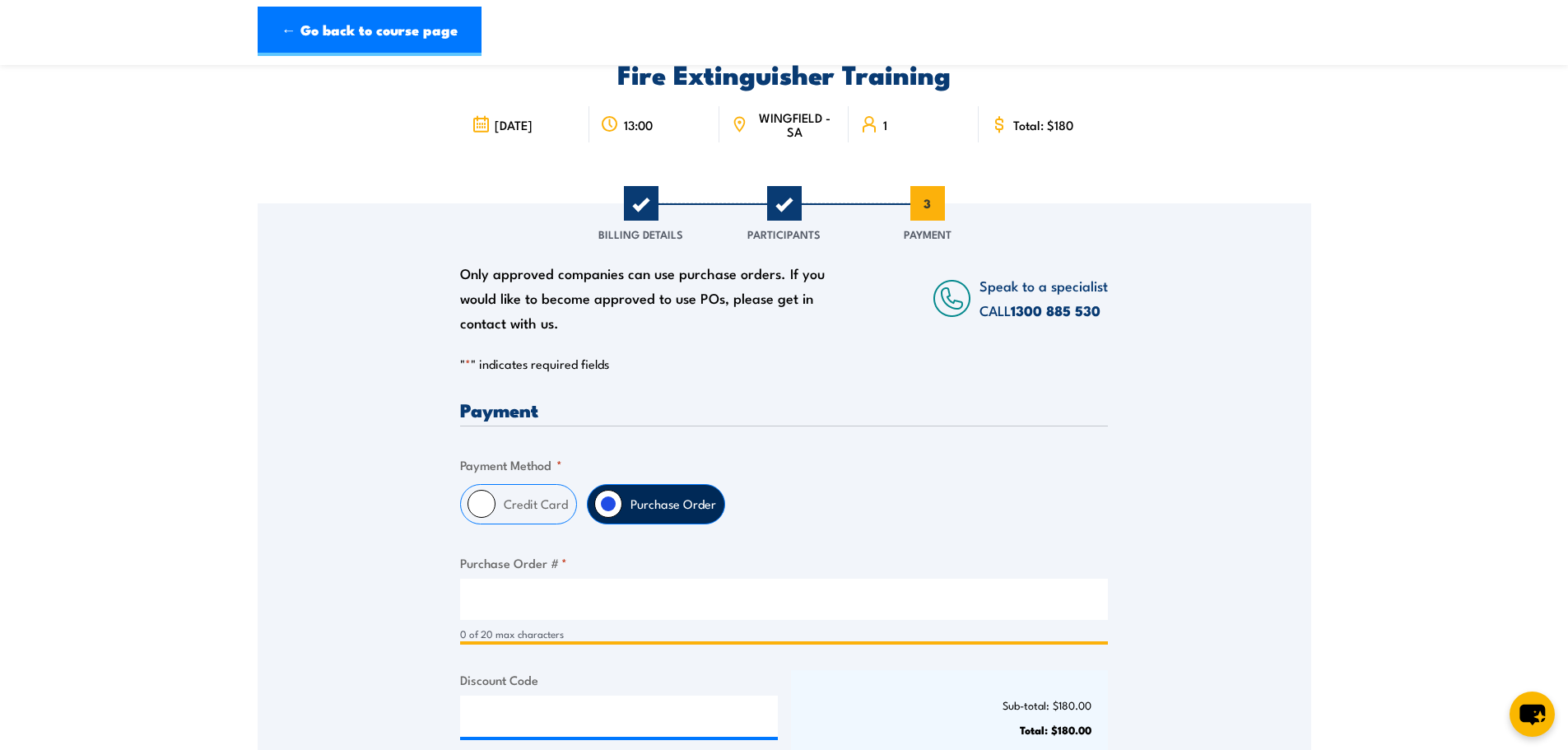
scroll to position [164, 0]
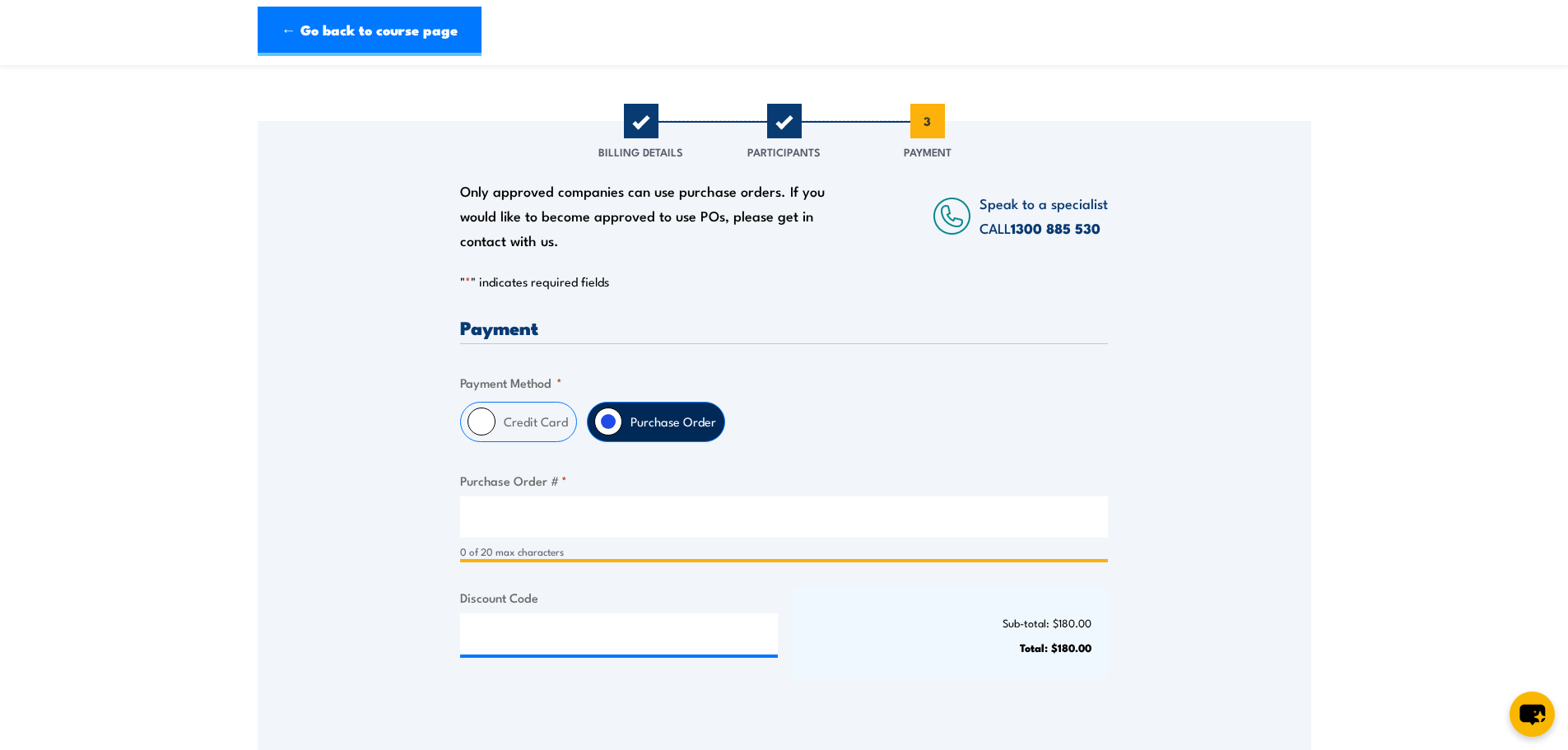
click at [538, 514] on input "Purchase Order # *" at bounding box center [784, 517] width 647 height 41
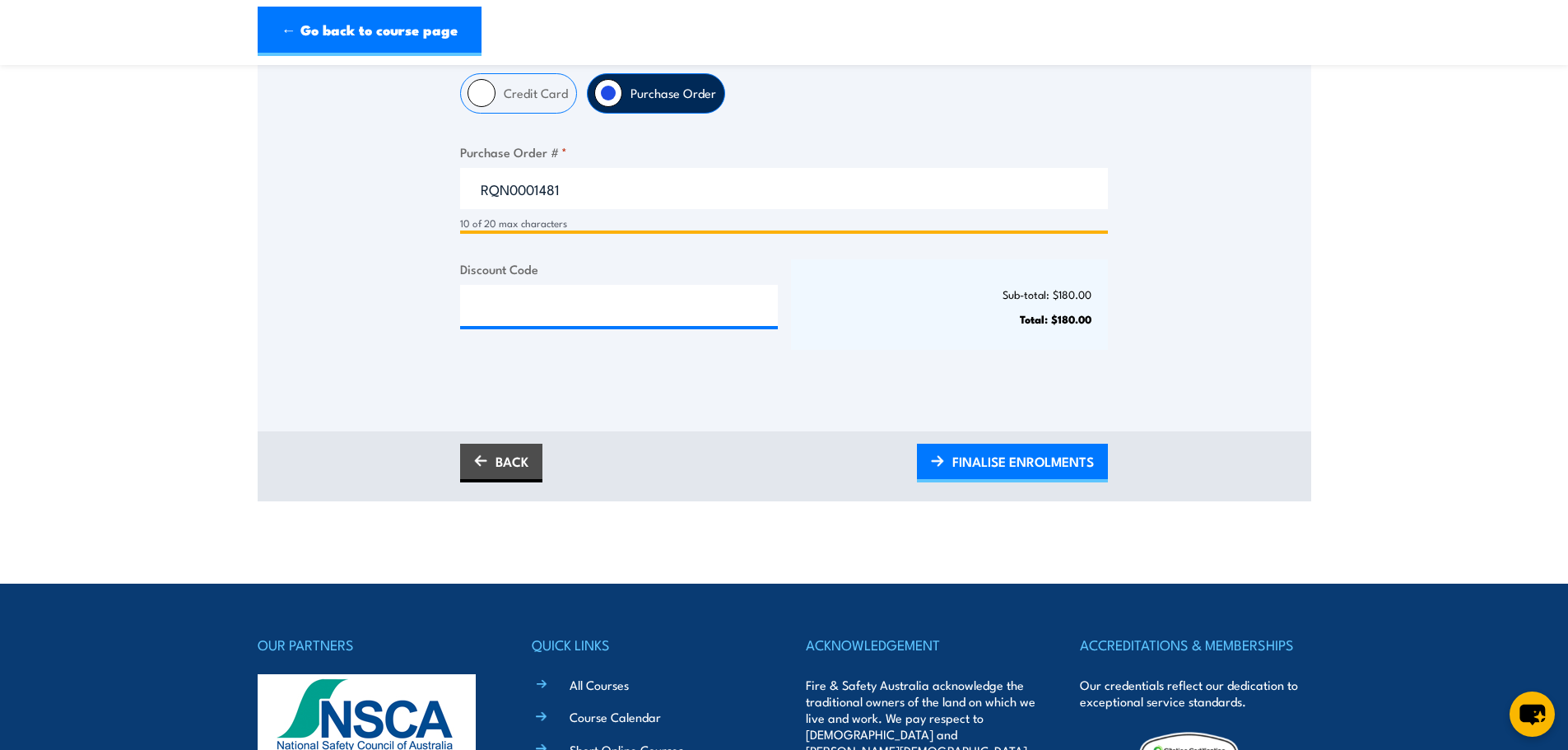
scroll to position [494, 0]
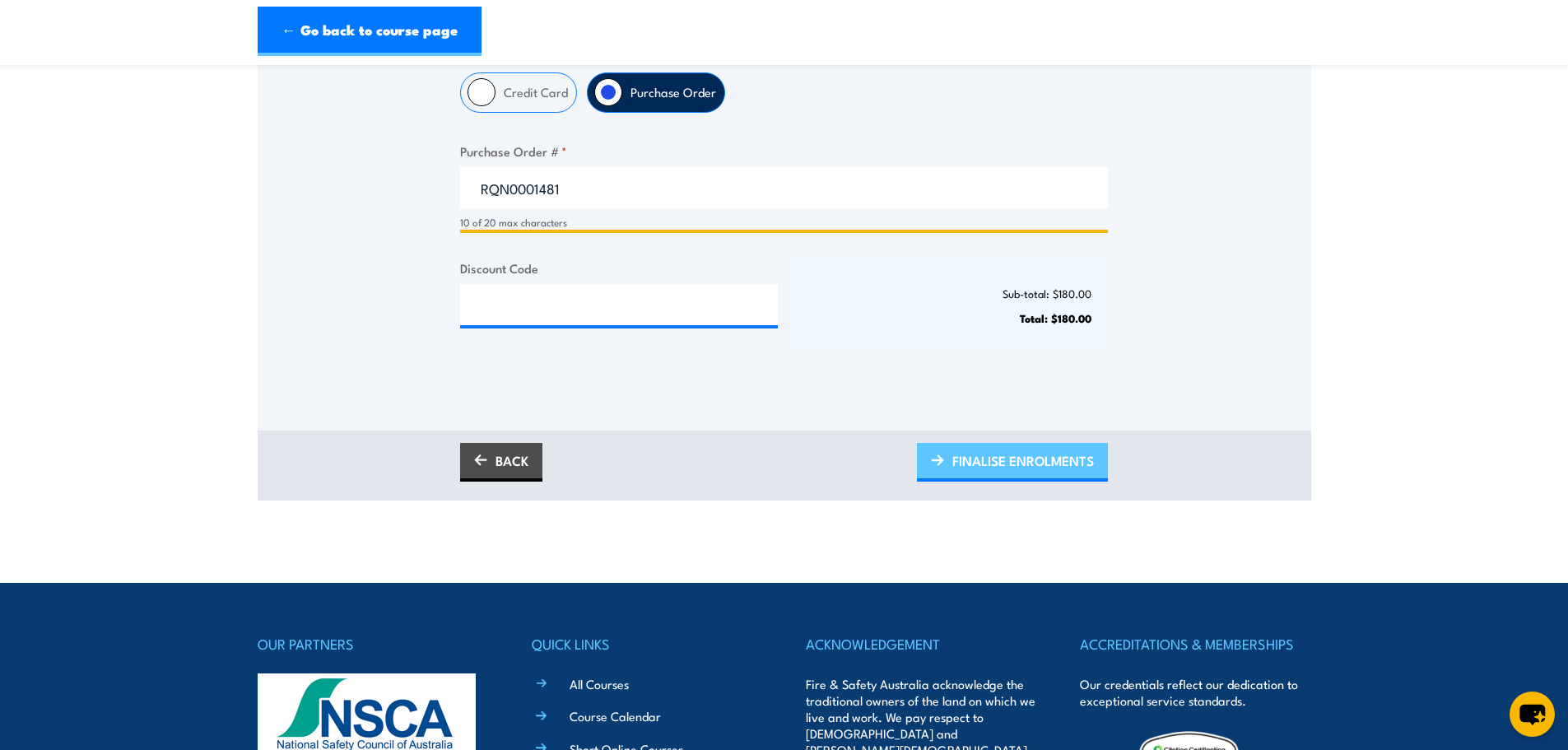
type input "RQN0001481"
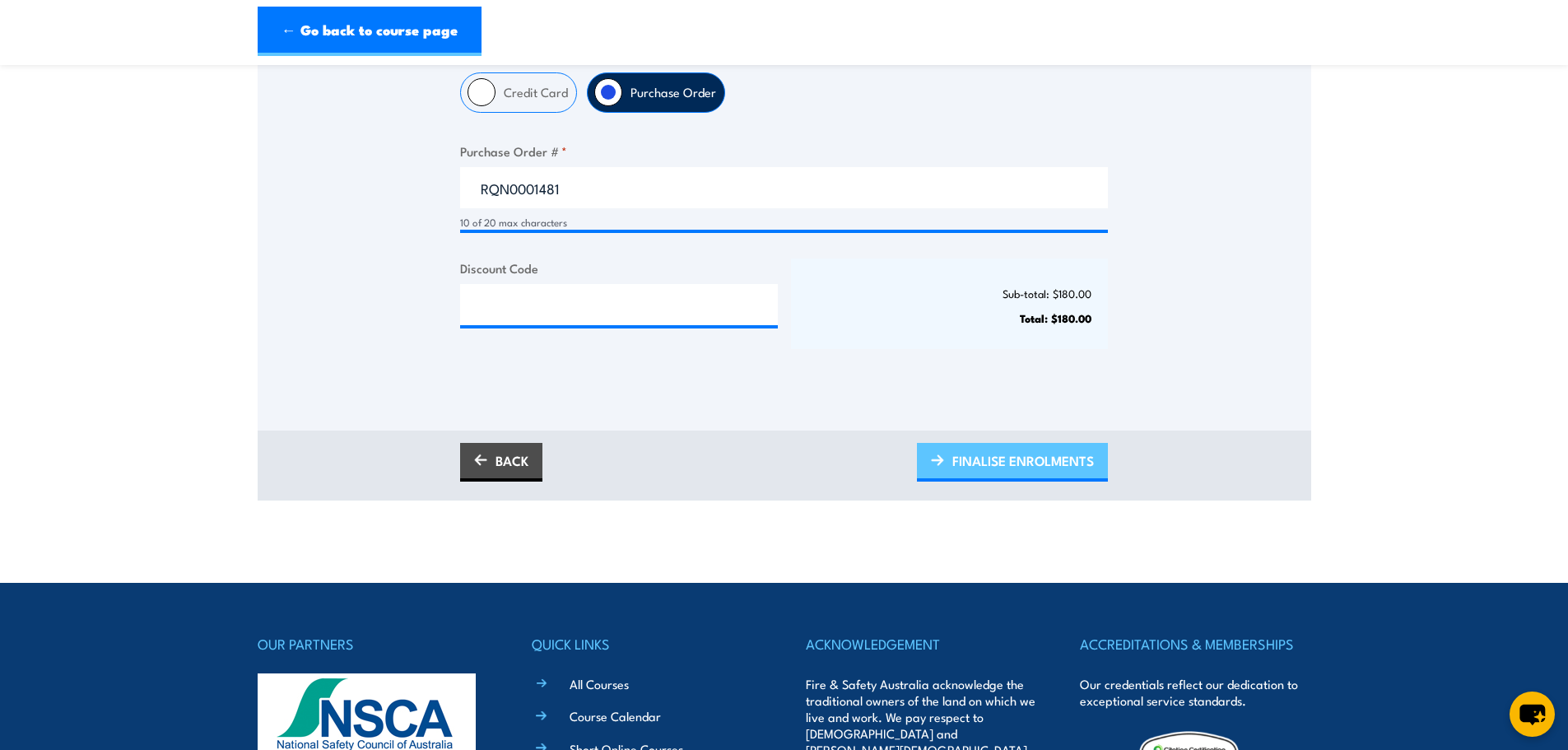
click at [1027, 455] on span "FINALISE ENROLMENTS" at bounding box center [1022, 461] width 142 height 43
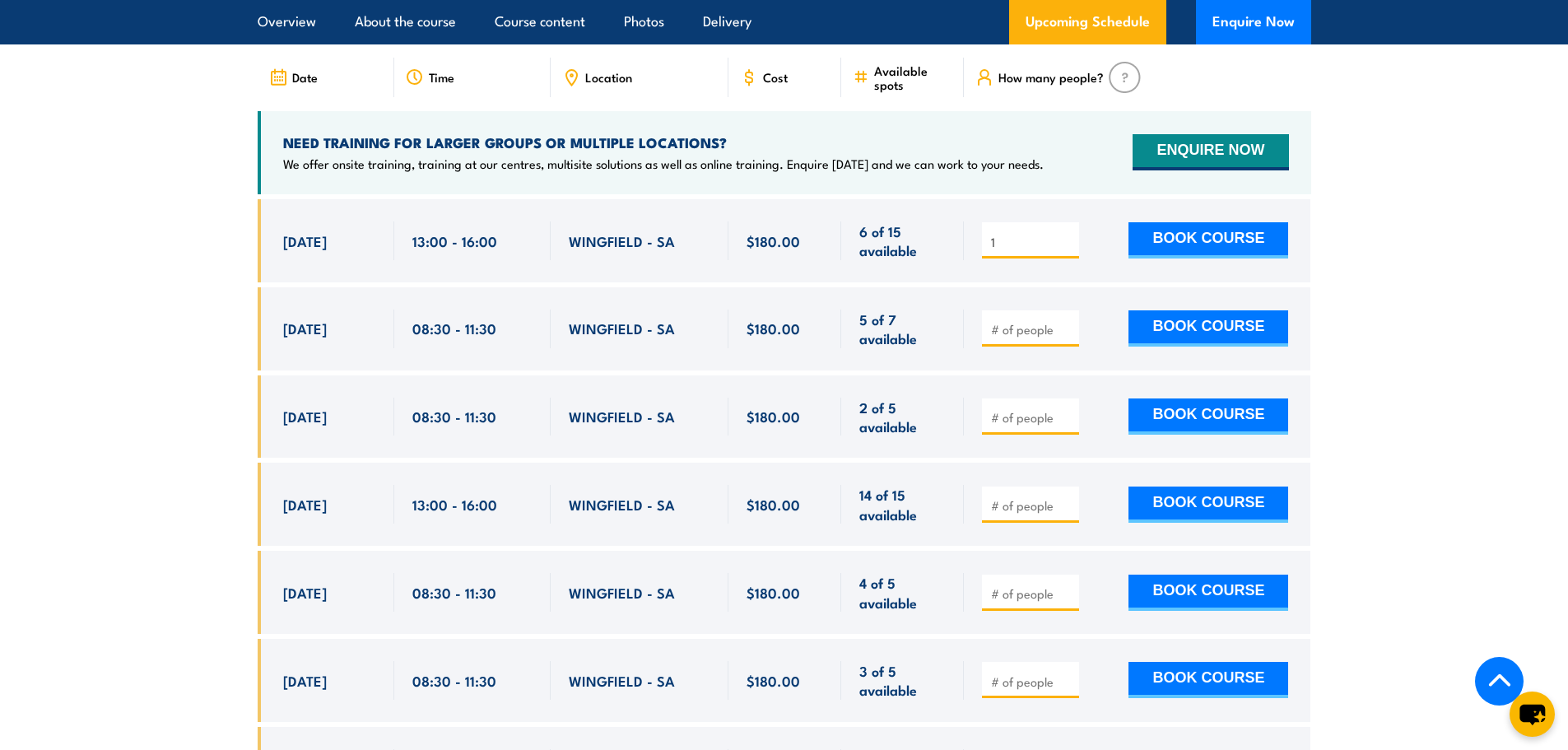
scroll to position [2882, 0]
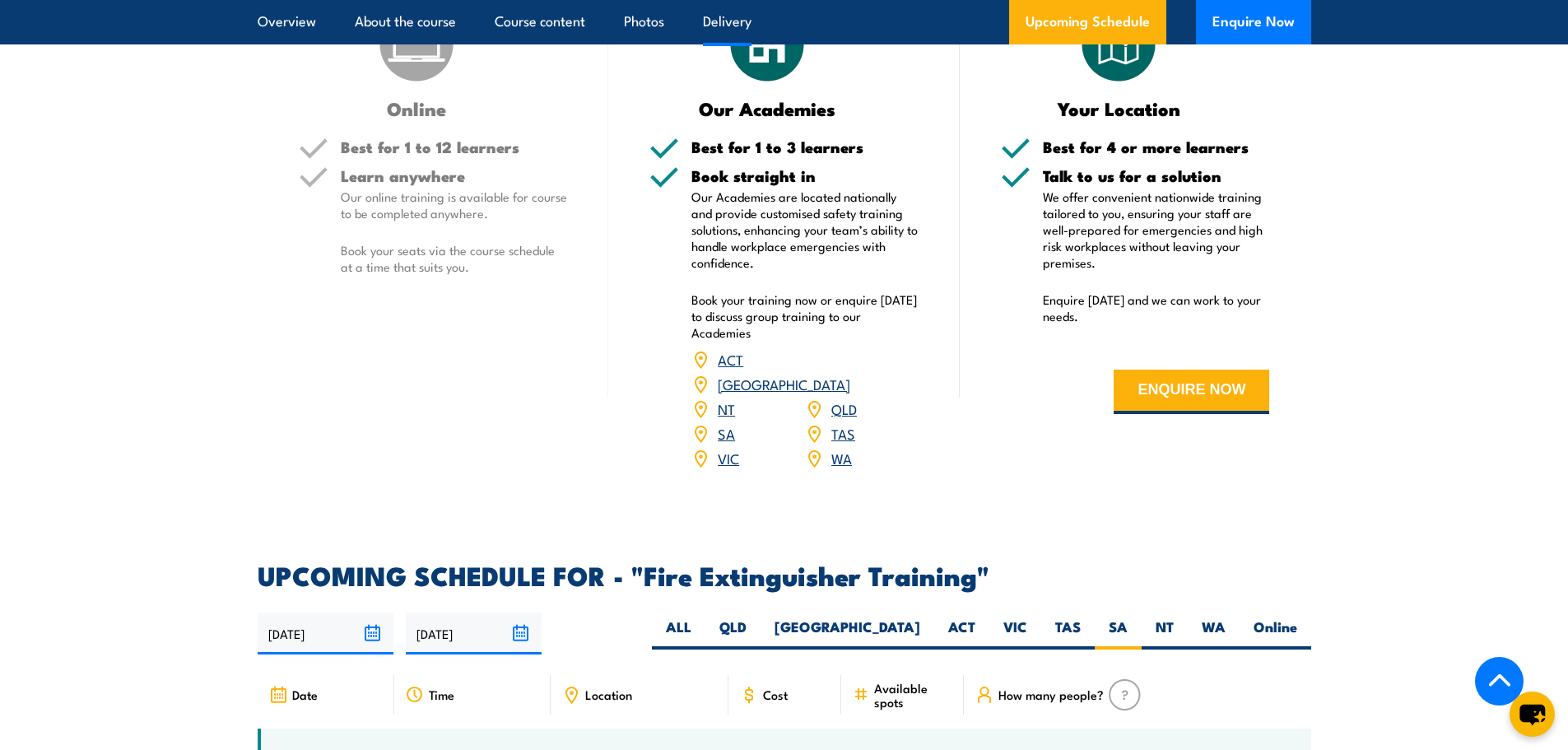
scroll to position [2223, 0]
